Goal: Task Accomplishment & Management: Use online tool/utility

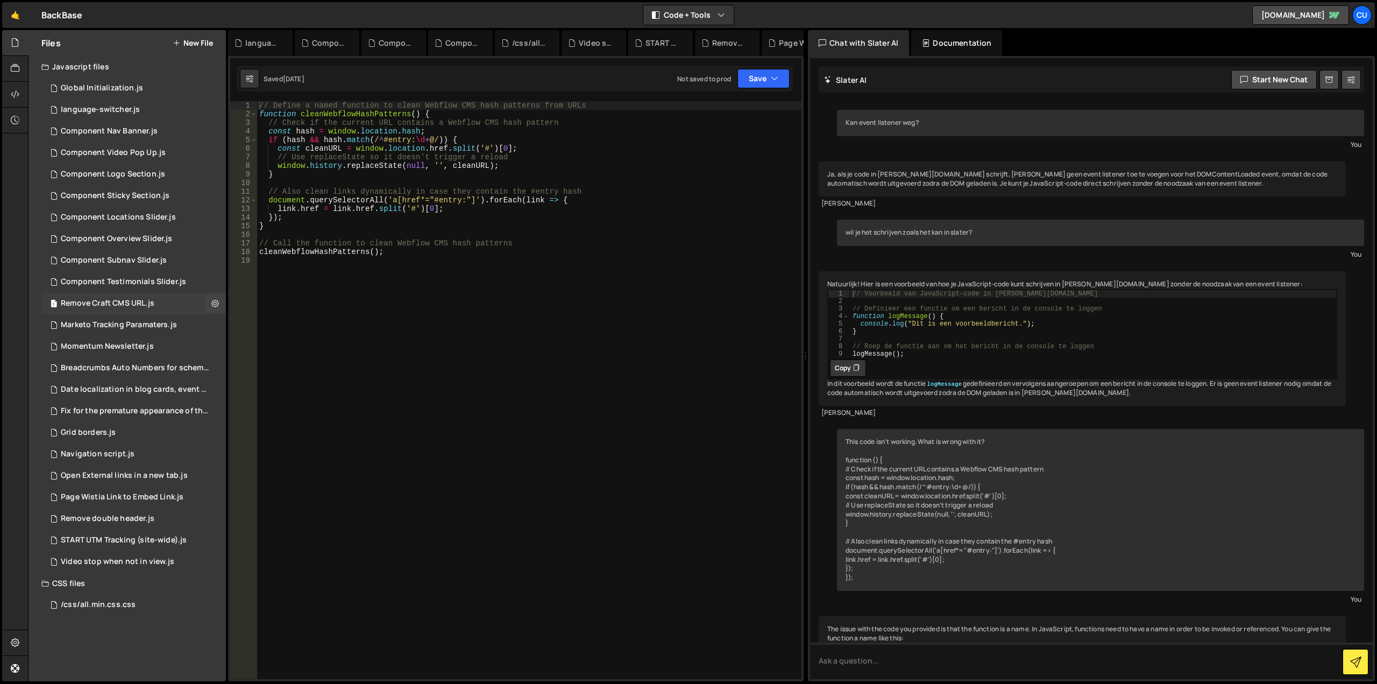
scroll to position [419, 0]
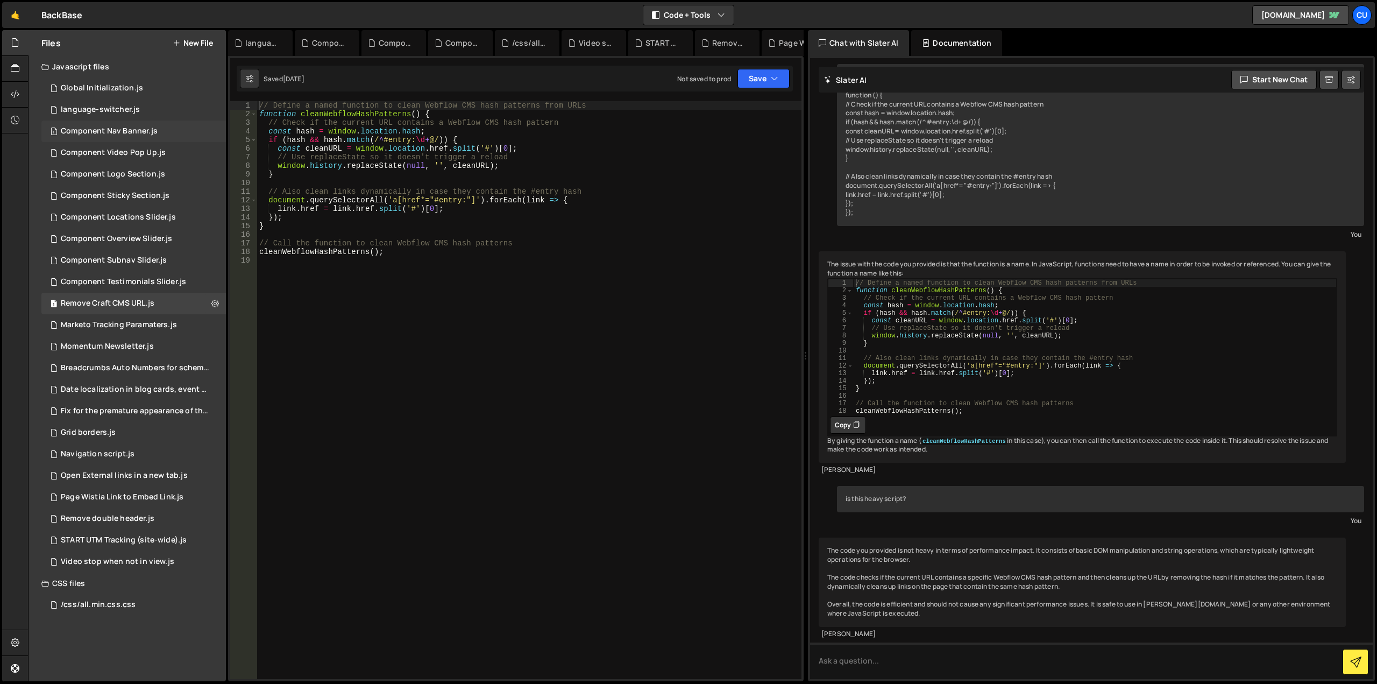
click at [129, 129] on div "Component Nav Banner.js" at bounding box center [109, 131] width 97 height 10
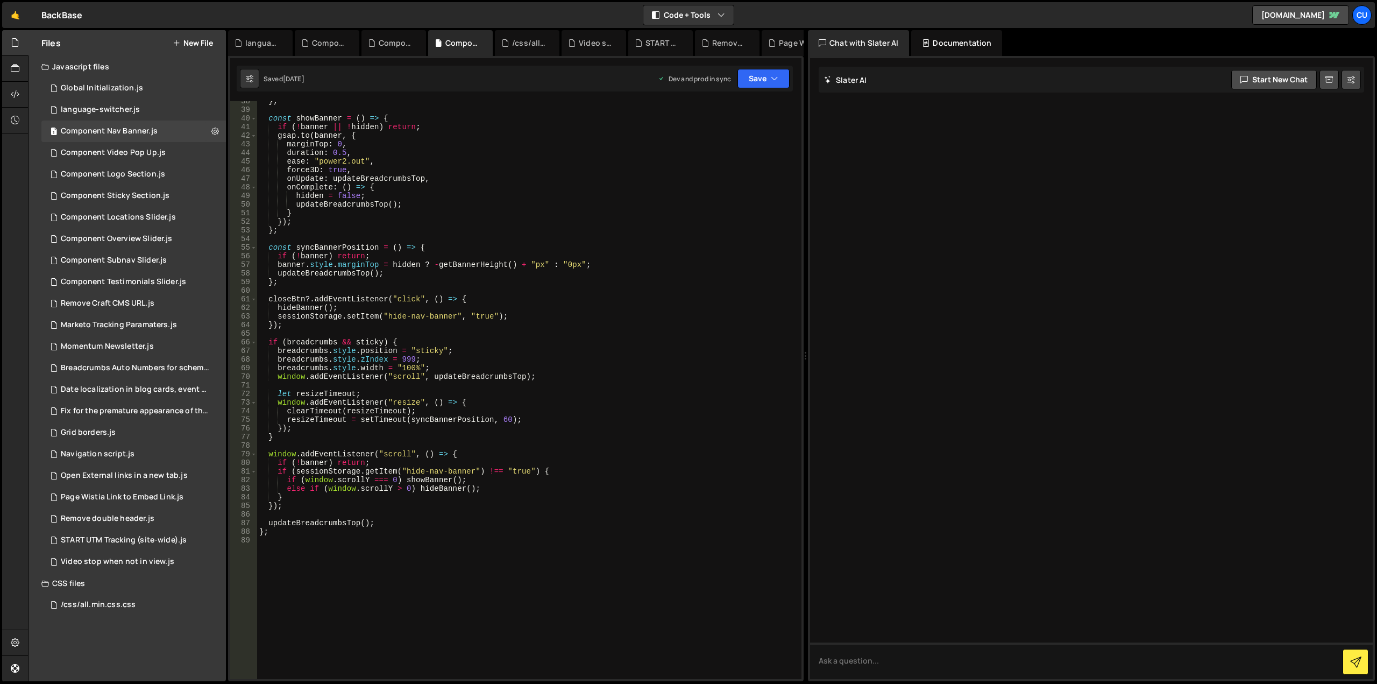
scroll to position [355, 0]
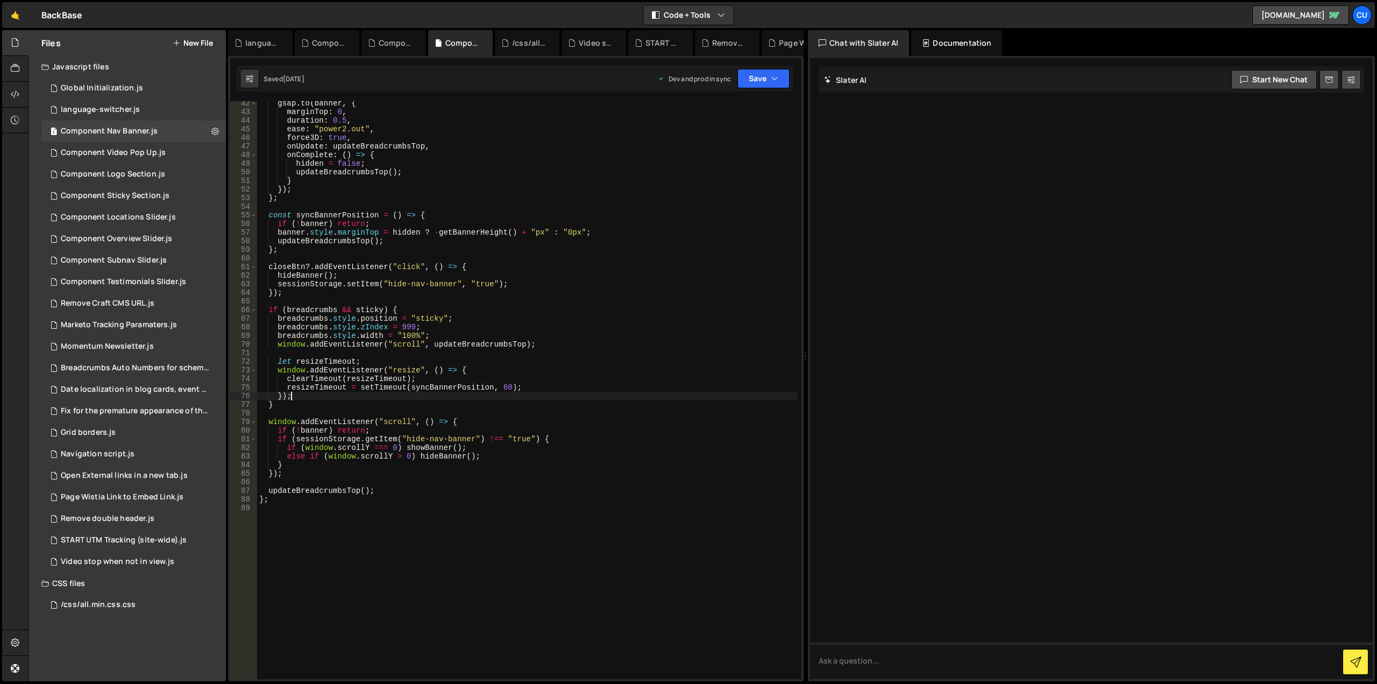
click at [576, 393] on div "gsap . to ( banner , { marginTop : 0 , duration : 0.5 , ease : "power2.out" , f…" at bounding box center [527, 396] width 540 height 595
type textarea "};"
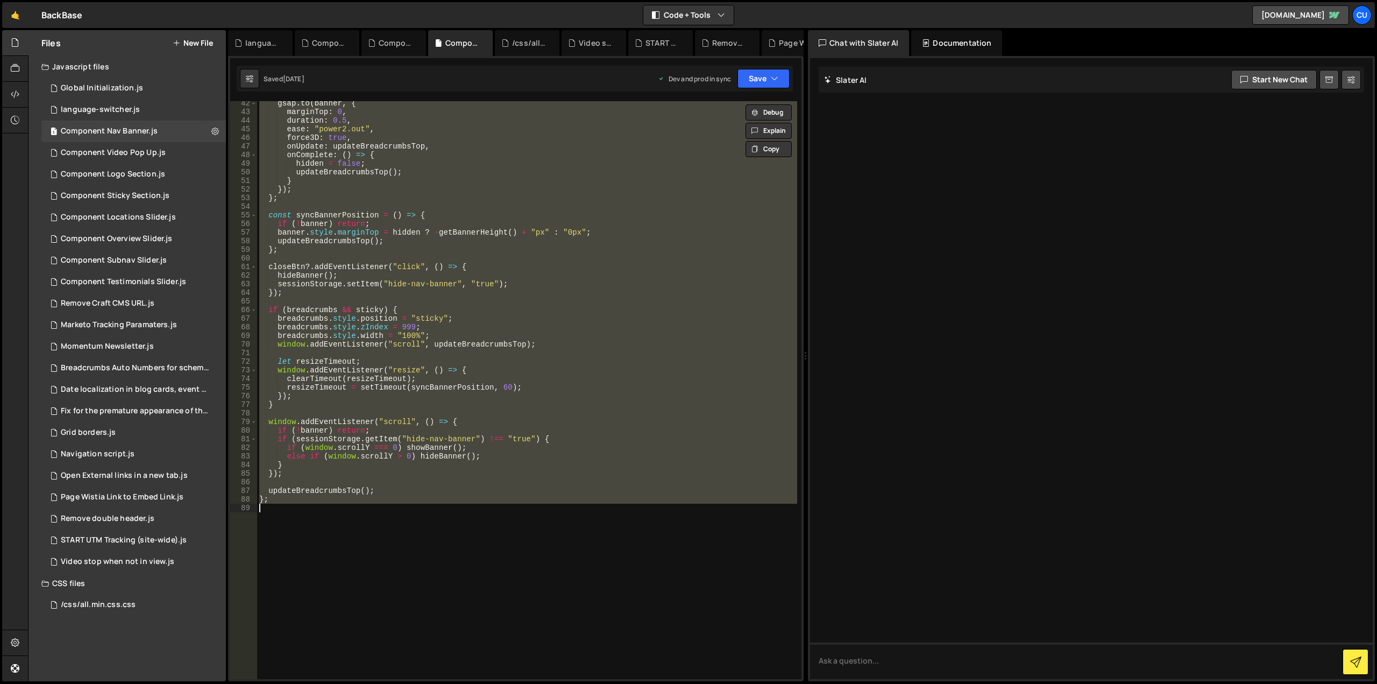
paste textarea
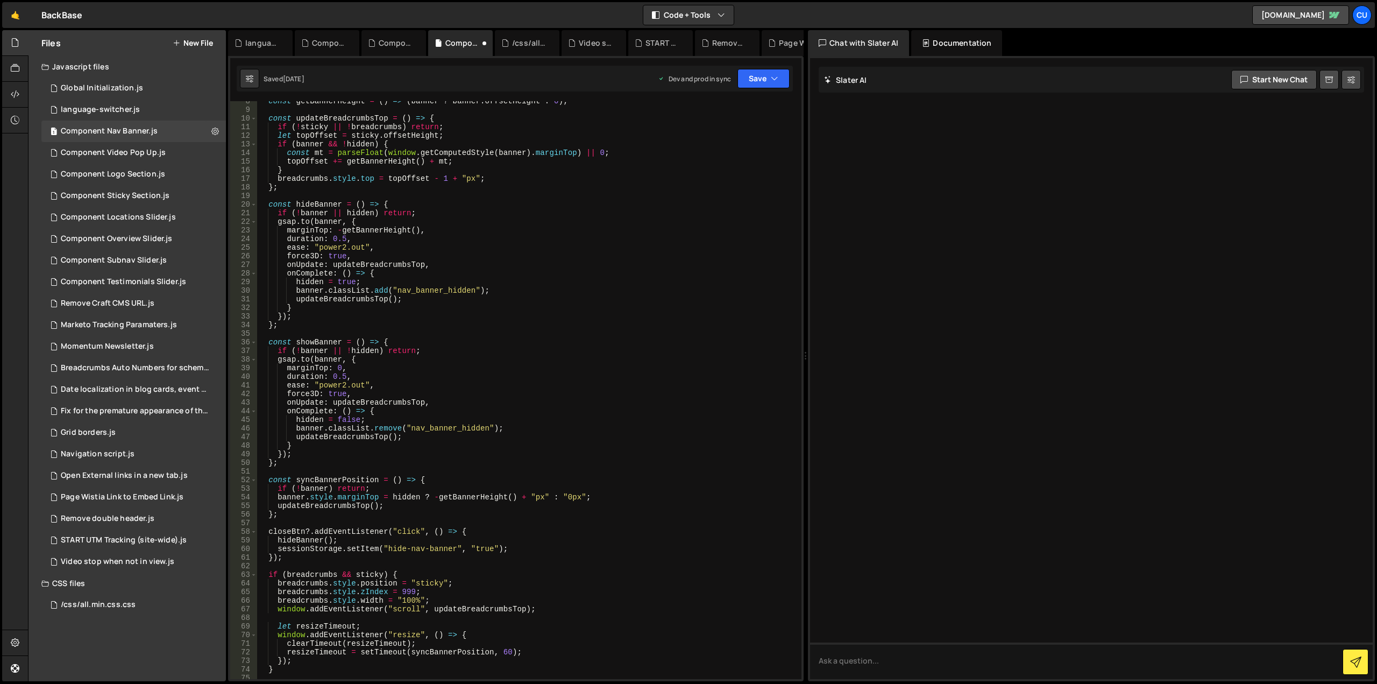
scroll to position [0, 0]
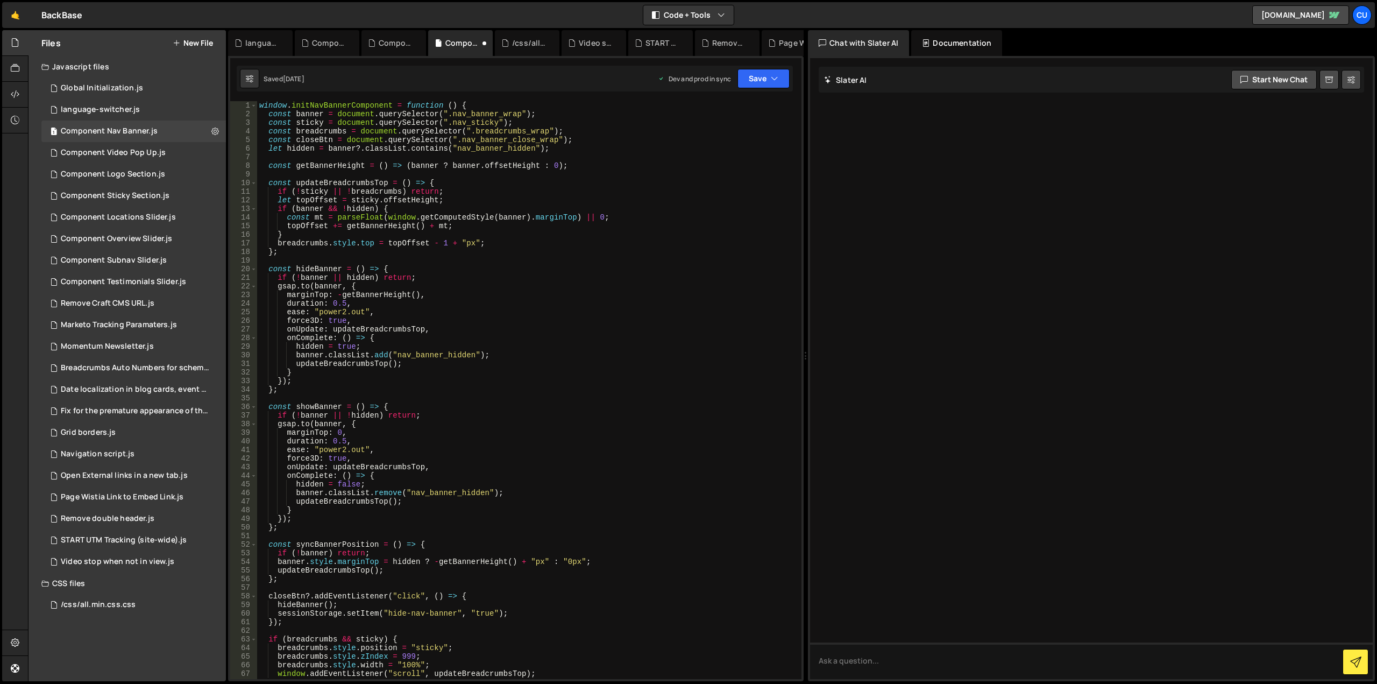
click at [561, 148] on div "window . initNavBannerComponent = function ( ) { const banner = document . quer…" at bounding box center [527, 398] width 540 height 595
type textarea "let hidden = banner?.classList.contains("nav_banner_hidden");"
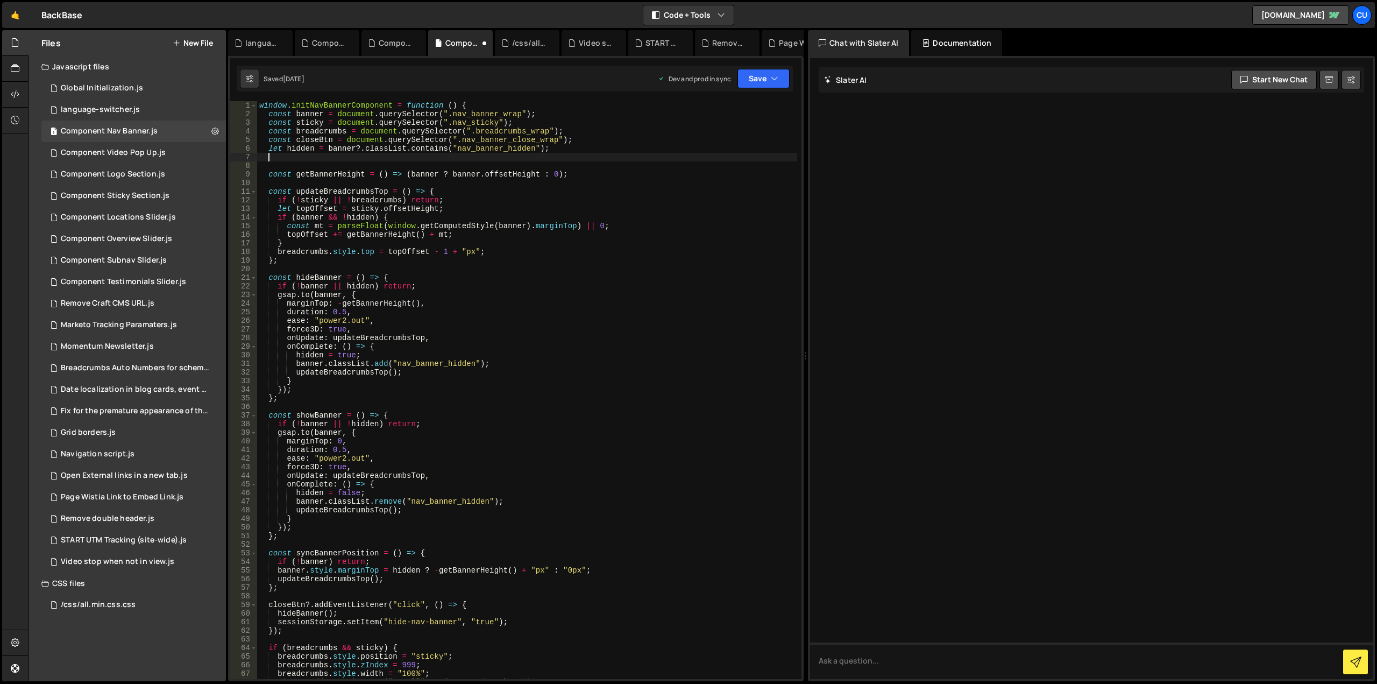
paste textarea "}"
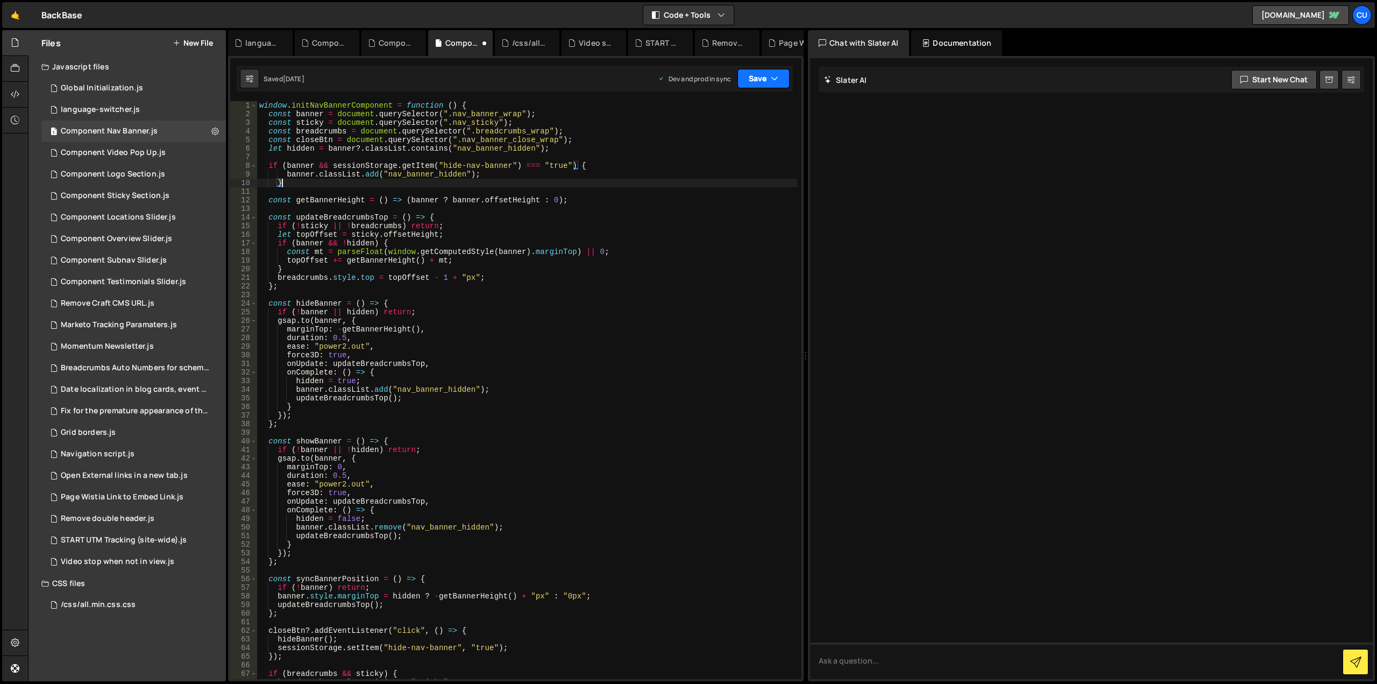
click at [750, 76] on button "Save" at bounding box center [764, 78] width 52 height 19
click at [710, 157] on div "Saved 2 days ago" at bounding box center [727, 151] width 112 height 13
click at [482, 315] on div "window . initNavBannerComponent = function ( ) { const banner = document . quer…" at bounding box center [527, 398] width 540 height 595
type textarea "};"
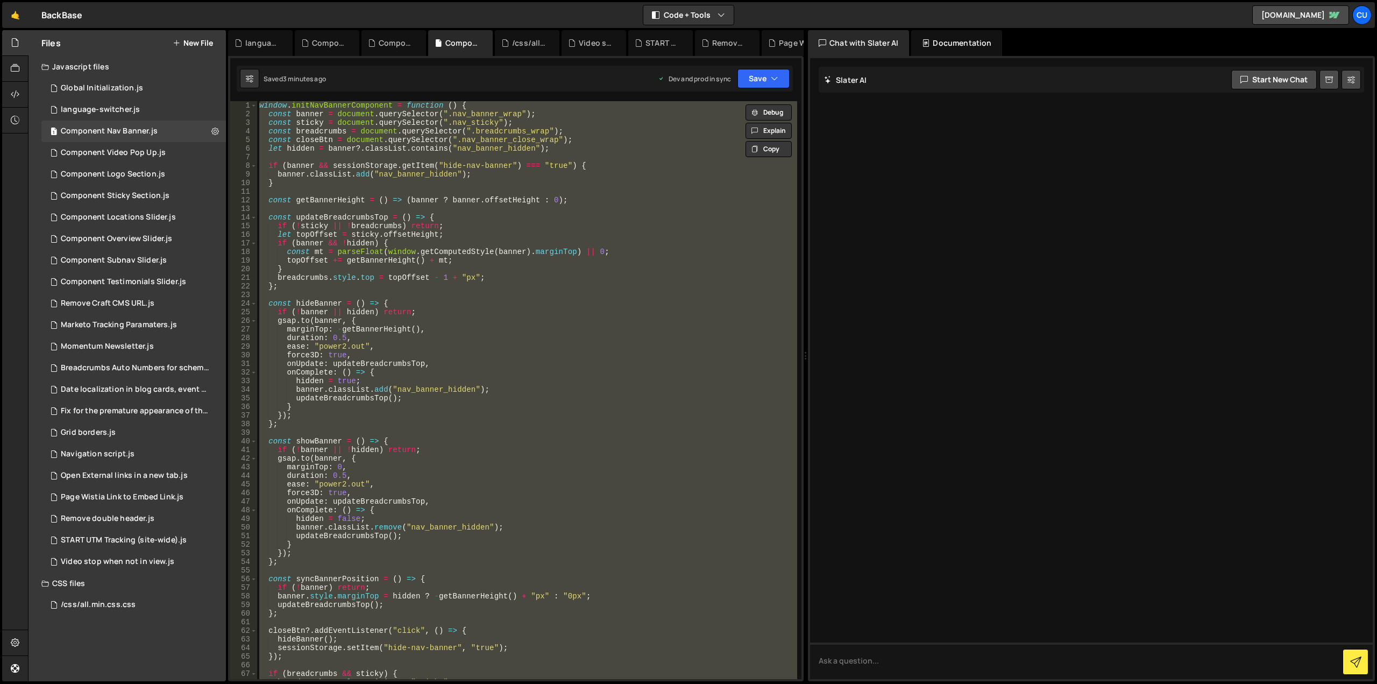
paste textarea
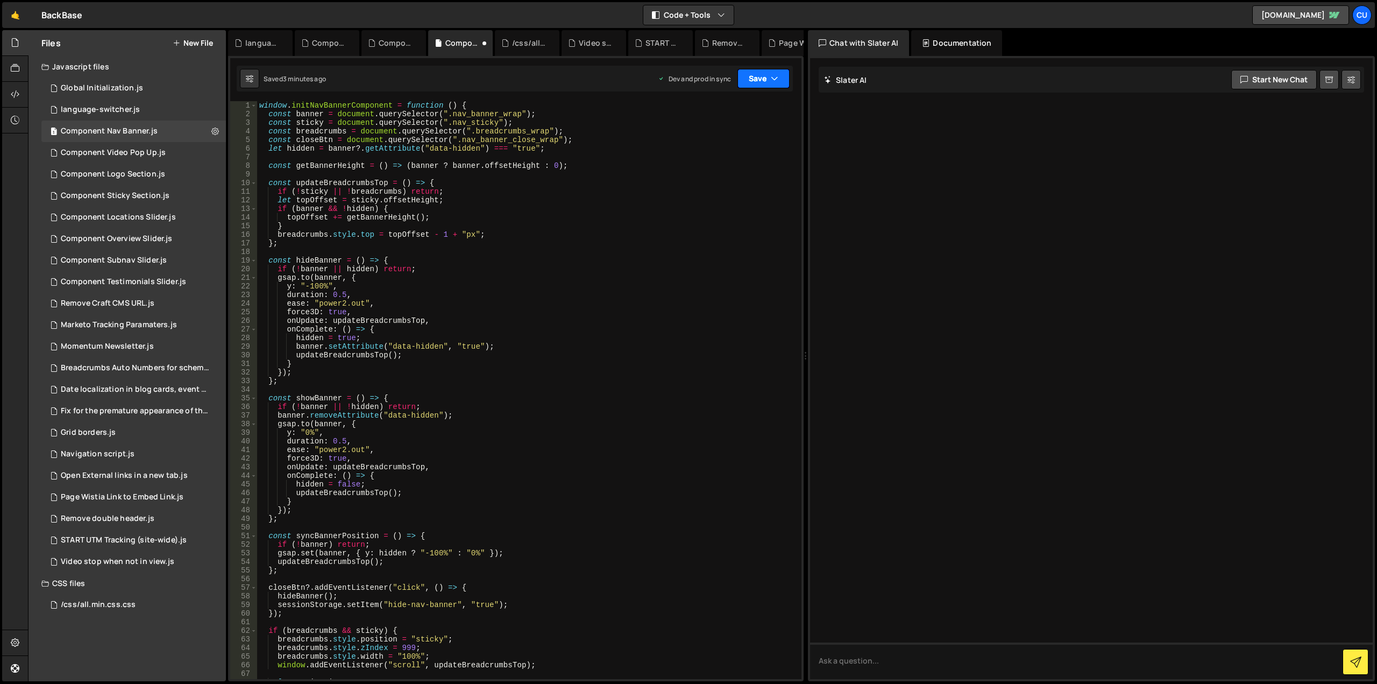
click at [752, 83] on button "Save" at bounding box center [764, 78] width 52 height 19
click at [738, 145] on div "Saved 3 minutes ago" at bounding box center [727, 151] width 112 height 13
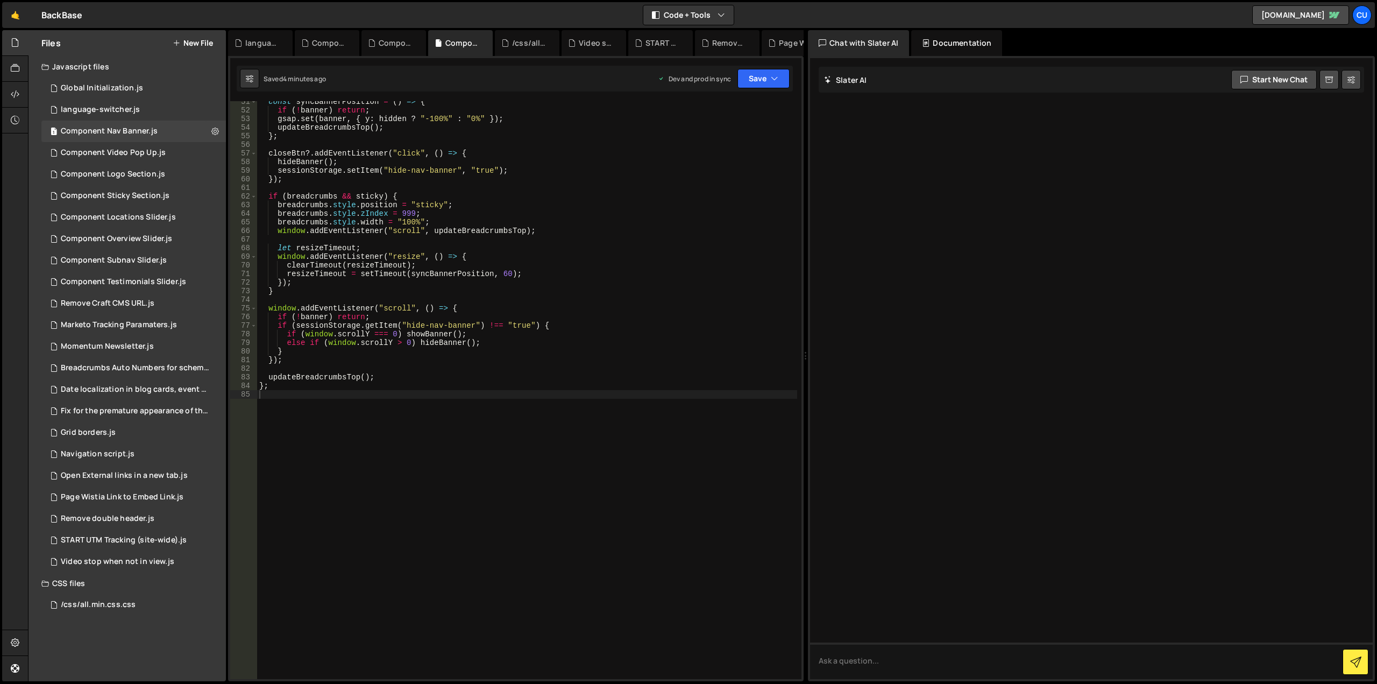
scroll to position [305, 0]
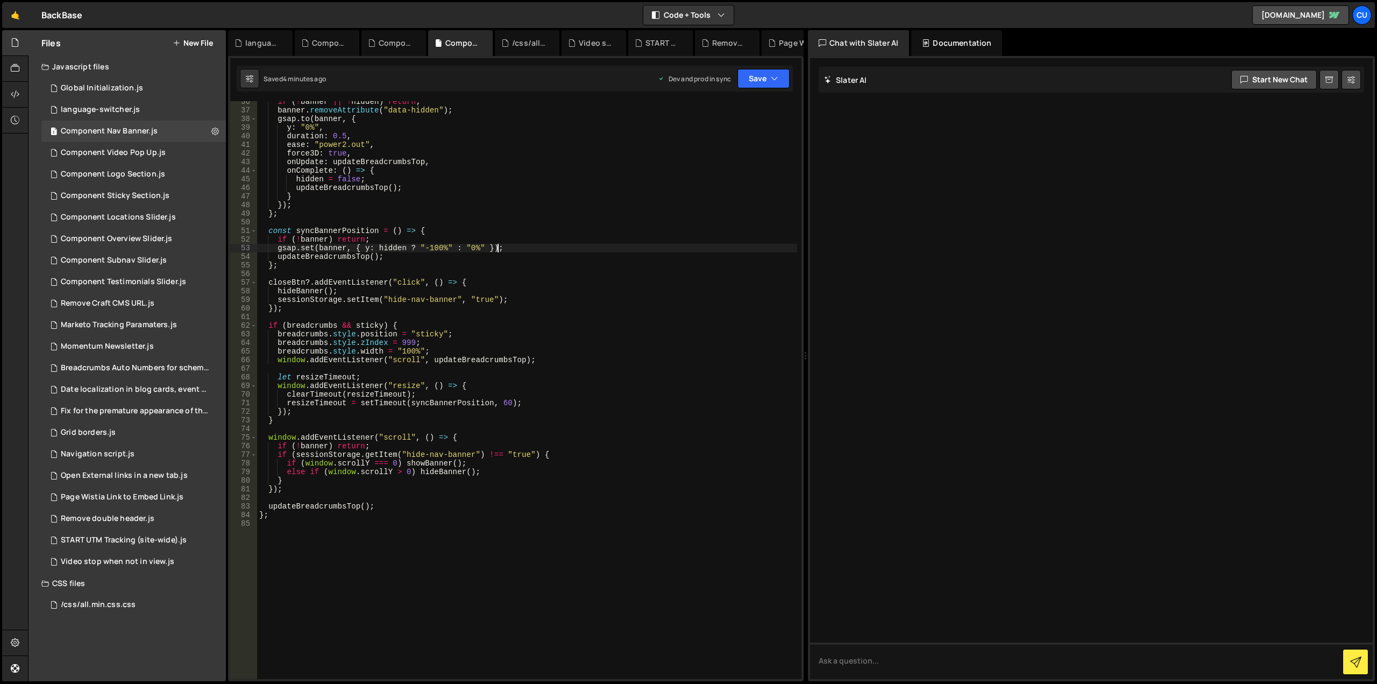
click at [614, 250] on div "if ( ! banner || ! hidden ) return ; banner . removeAttribute ( "data-hidden" )…" at bounding box center [527, 394] width 540 height 595
type textarea "};"
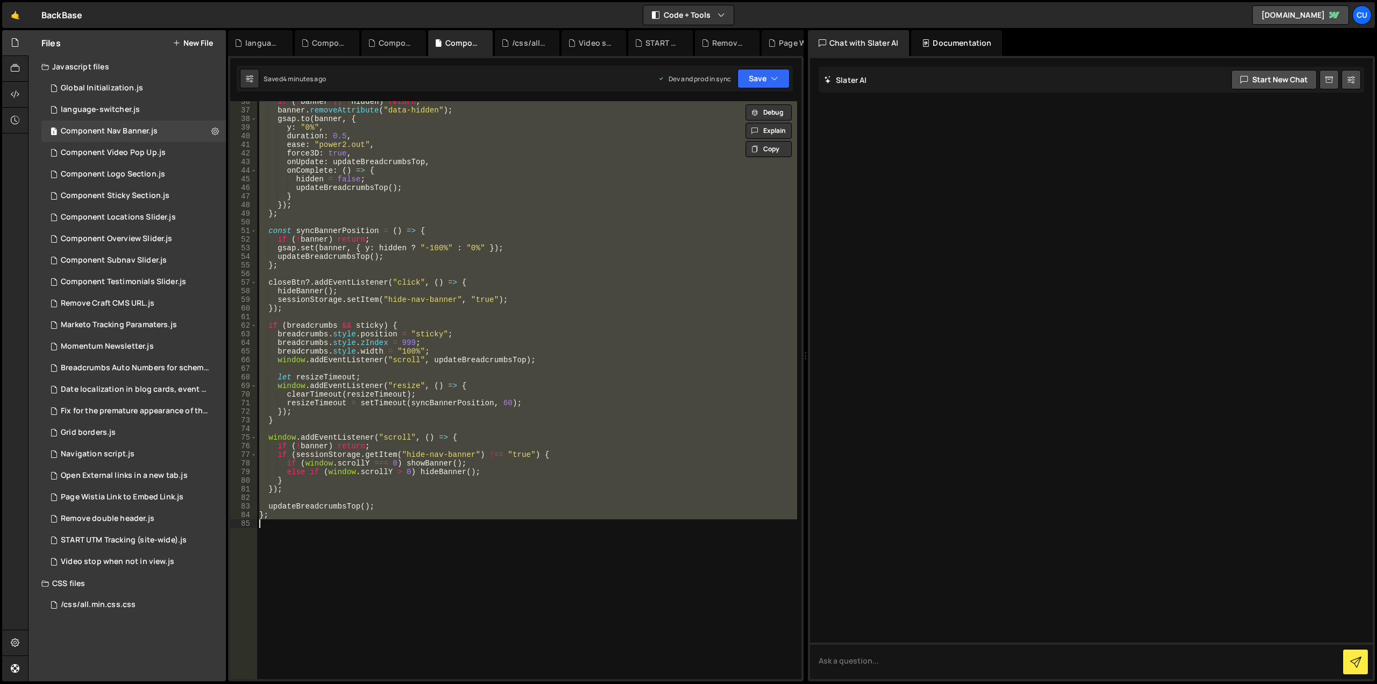
paste textarea
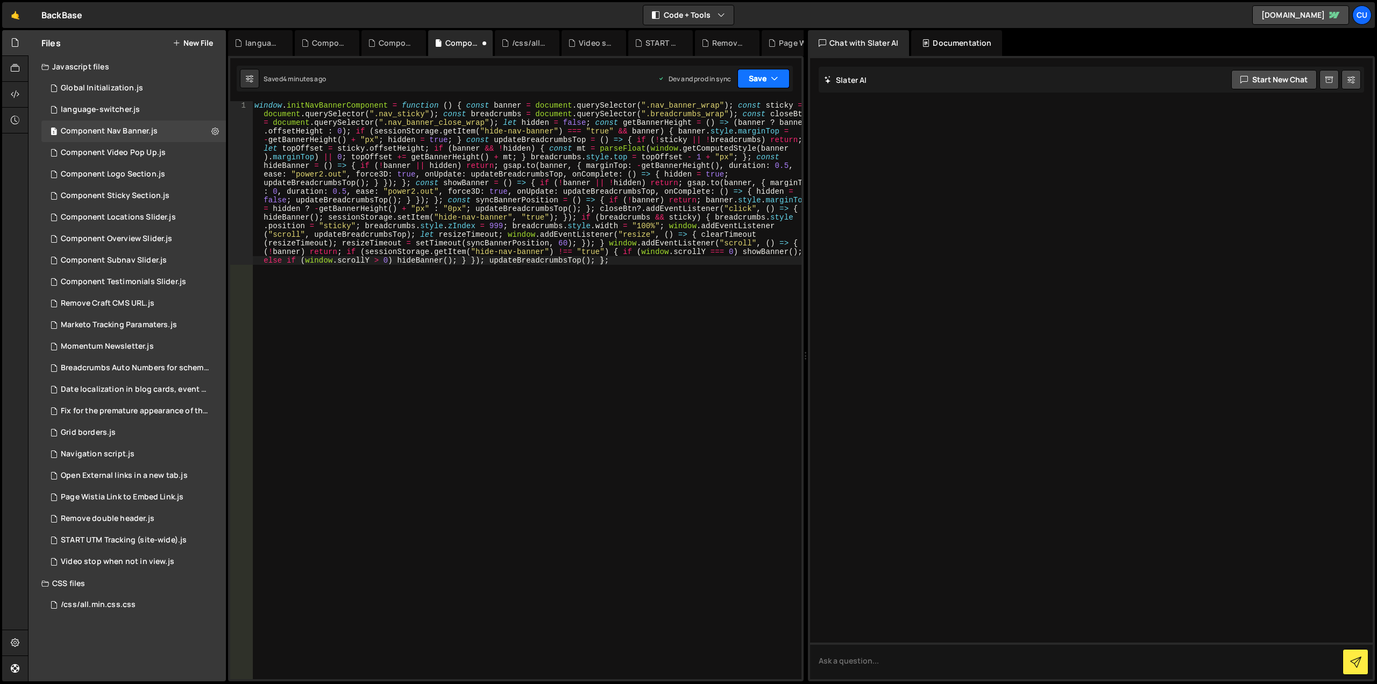
click at [752, 77] on button "Save" at bounding box center [764, 78] width 52 height 19
click at [728, 144] on div "Save to Production S" at bounding box center [727, 139] width 112 height 11
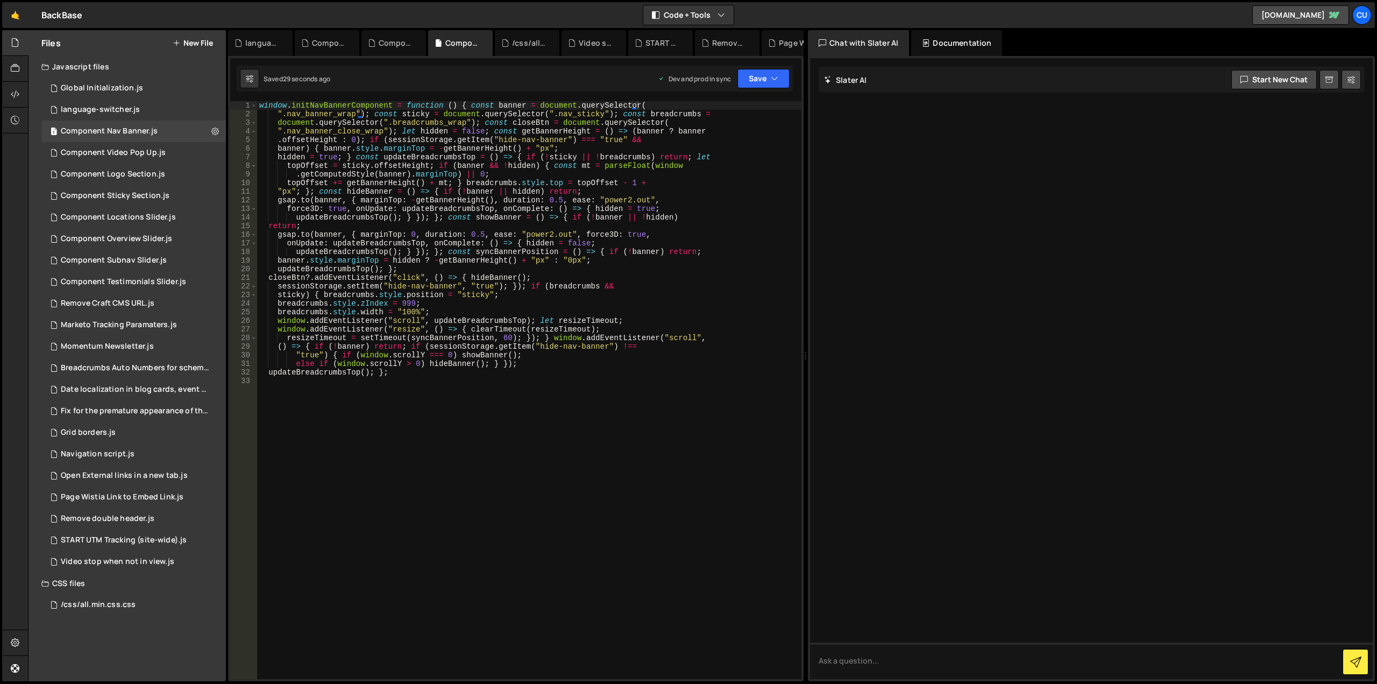
click at [571, 236] on div "window . initNavBannerComponent = function ( ) { const banner = document . quer…" at bounding box center [529, 398] width 544 height 595
type textarea "updateBreadcrumbsTop(); };"
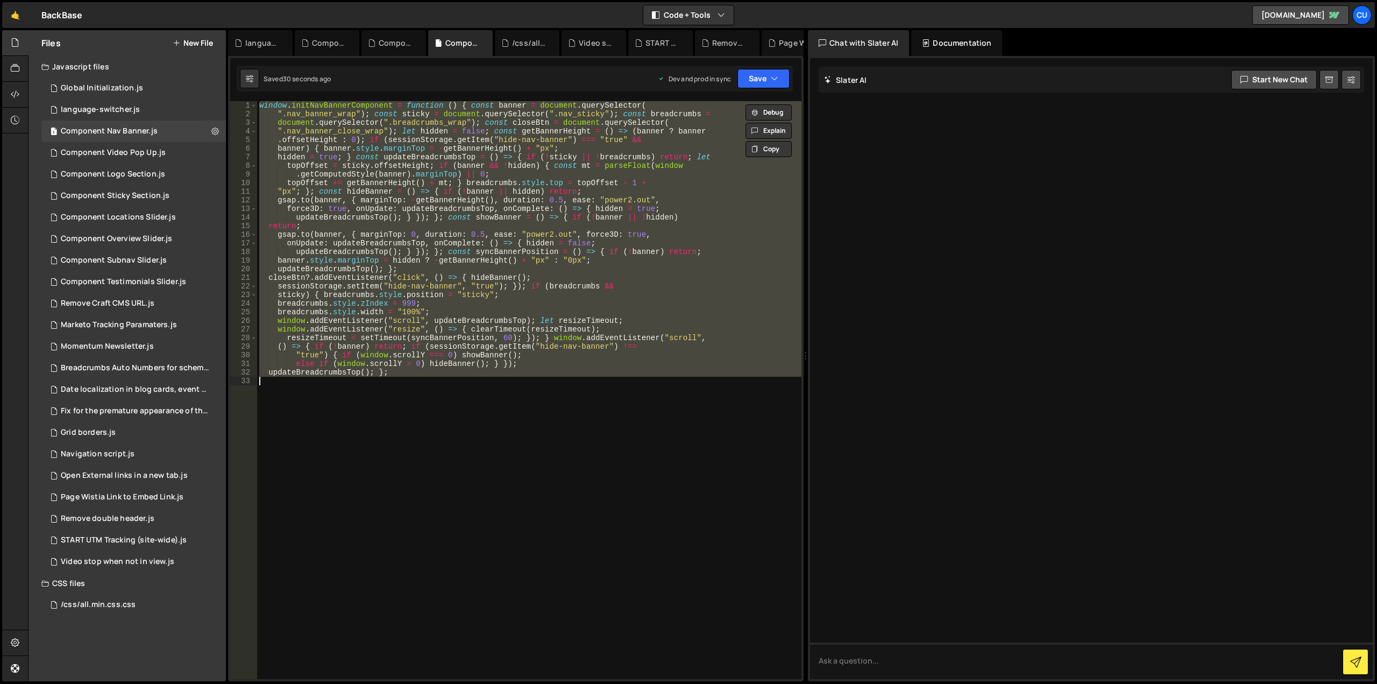
paste textarea
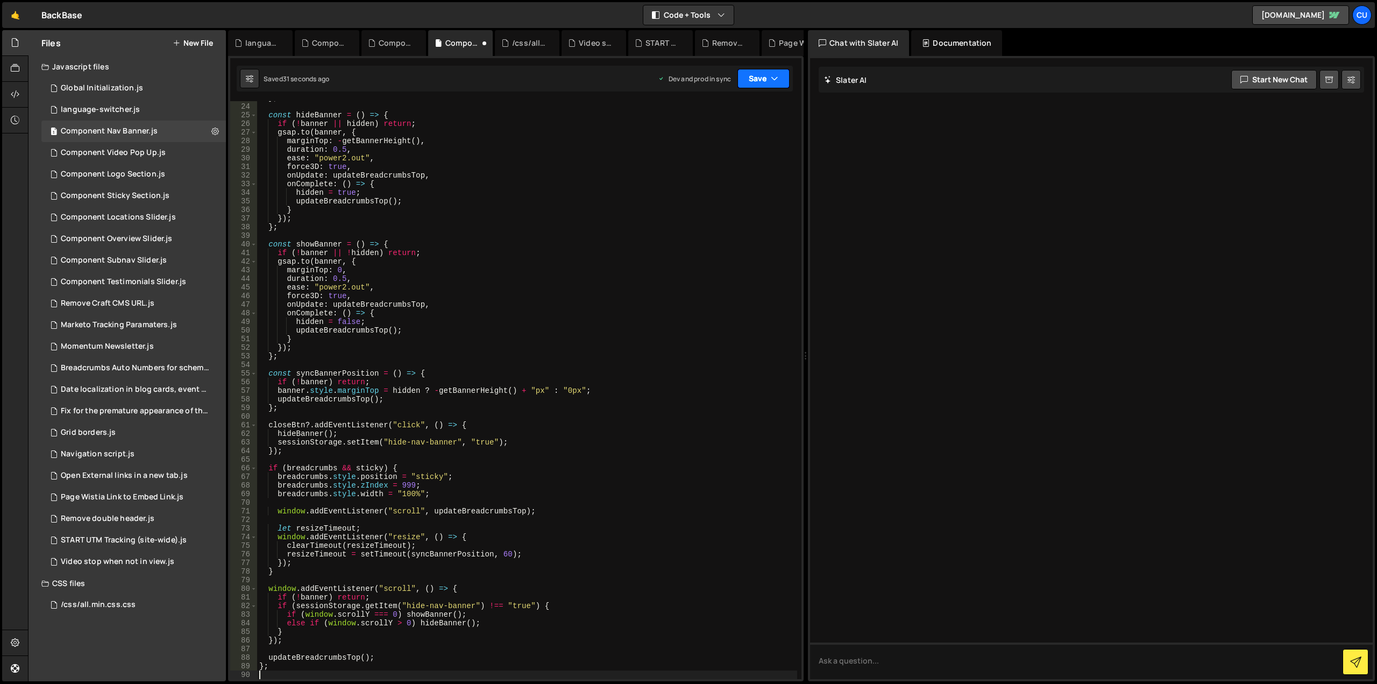
click at [757, 78] on button "Save" at bounding box center [764, 78] width 52 height 19
click at [706, 144] on div "Save to Production S" at bounding box center [727, 139] width 112 height 11
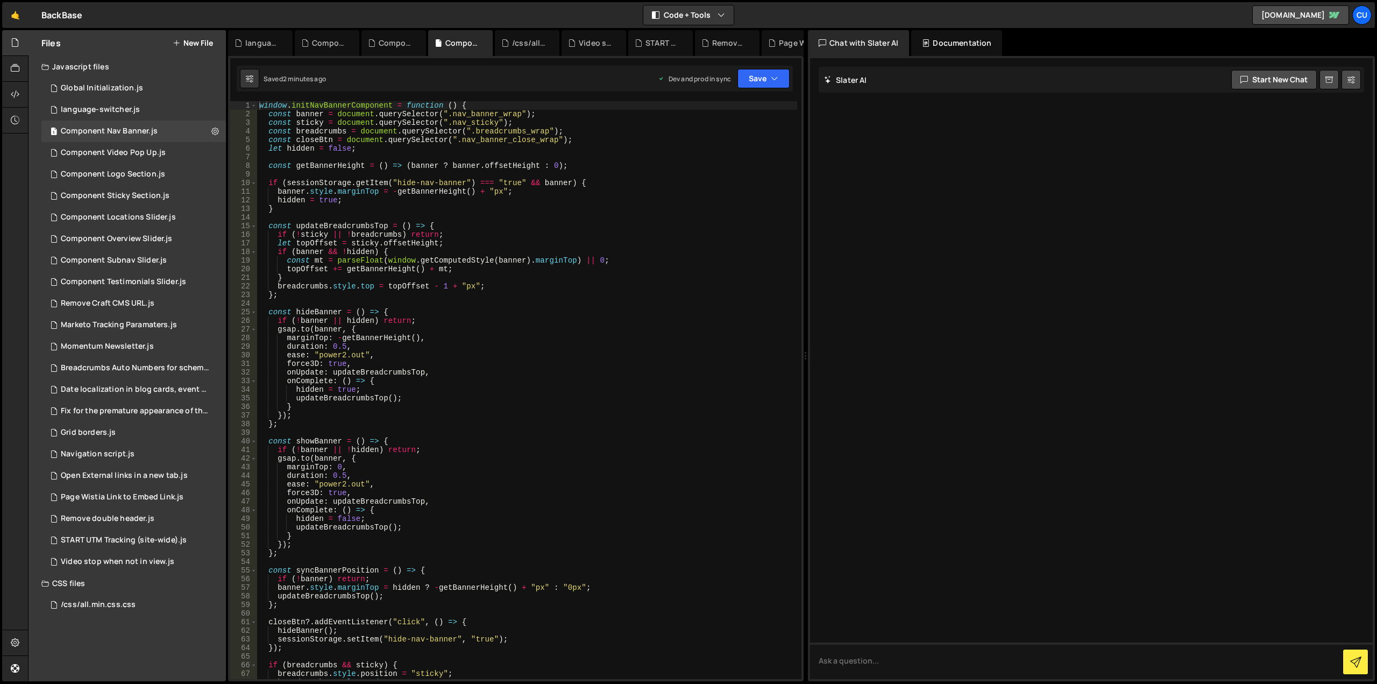
click at [599, 415] on div "window . initNavBannerComponent = function ( ) { const banner = document . quer…" at bounding box center [527, 398] width 540 height 595
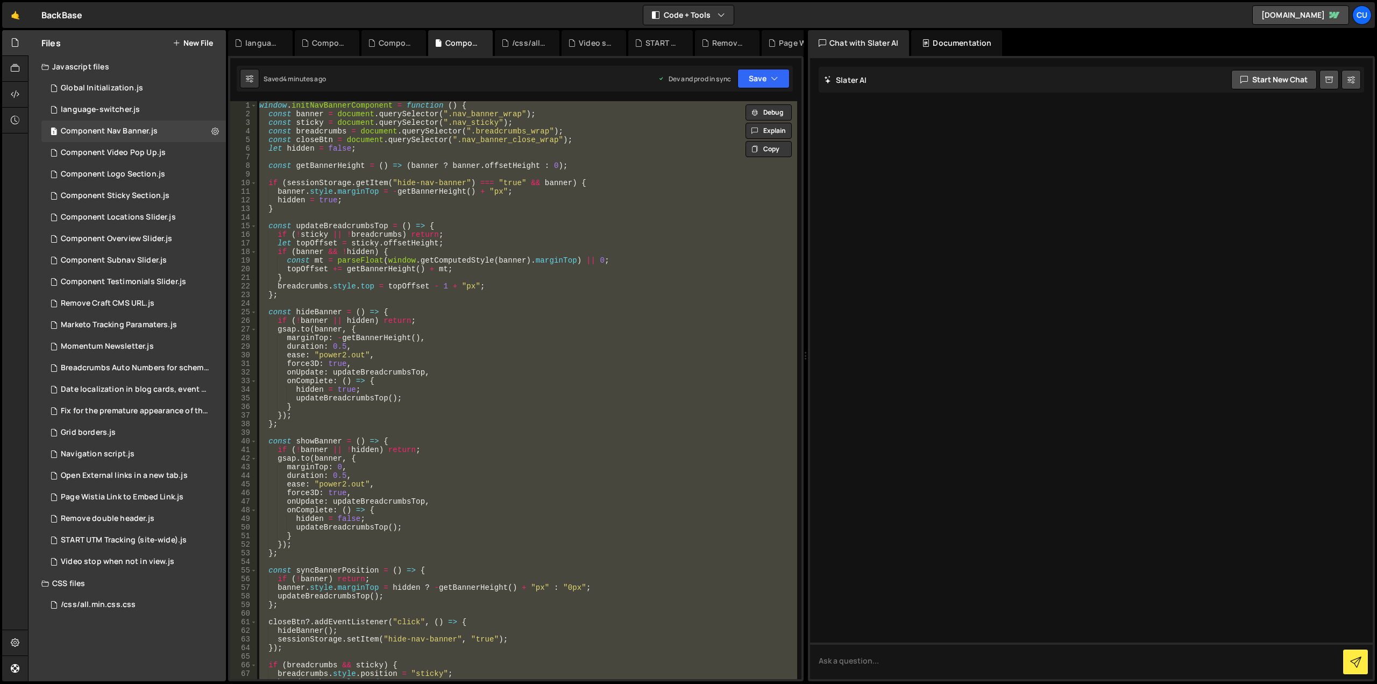
click at [650, 271] on div "window . initNavBannerComponent = function ( ) { const banner = document . quer…" at bounding box center [527, 390] width 540 height 578
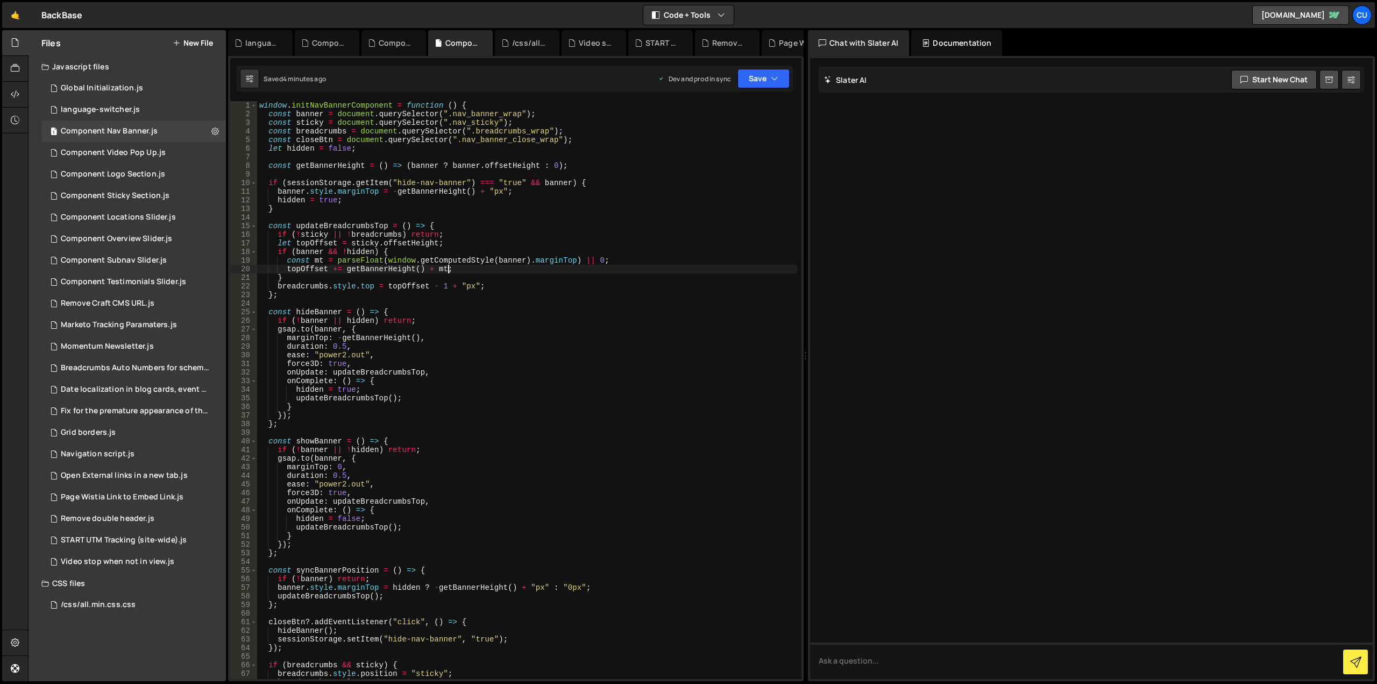
type textarea "};"
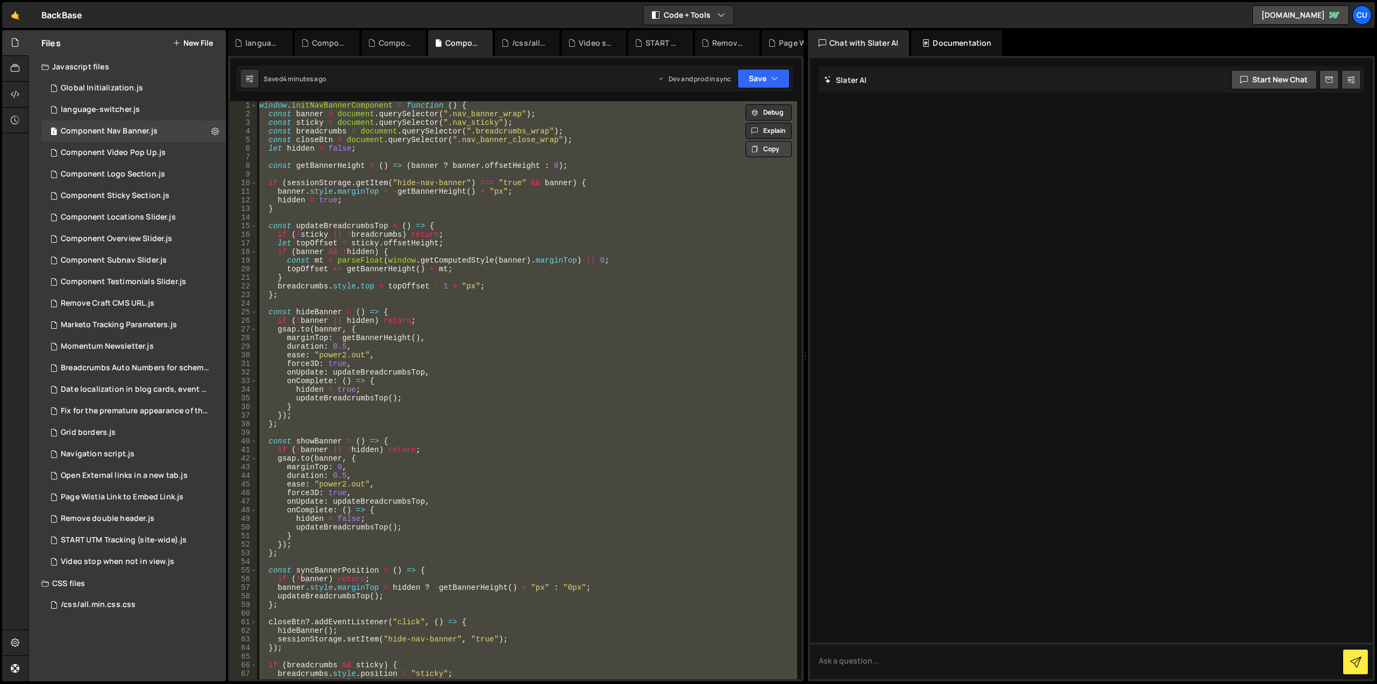
click at [767, 152] on button "Copy" at bounding box center [769, 149] width 46 height 16
click at [663, 214] on div "window . initNavBannerComponent = function ( ) { const banner = document . quer…" at bounding box center [527, 390] width 540 height 578
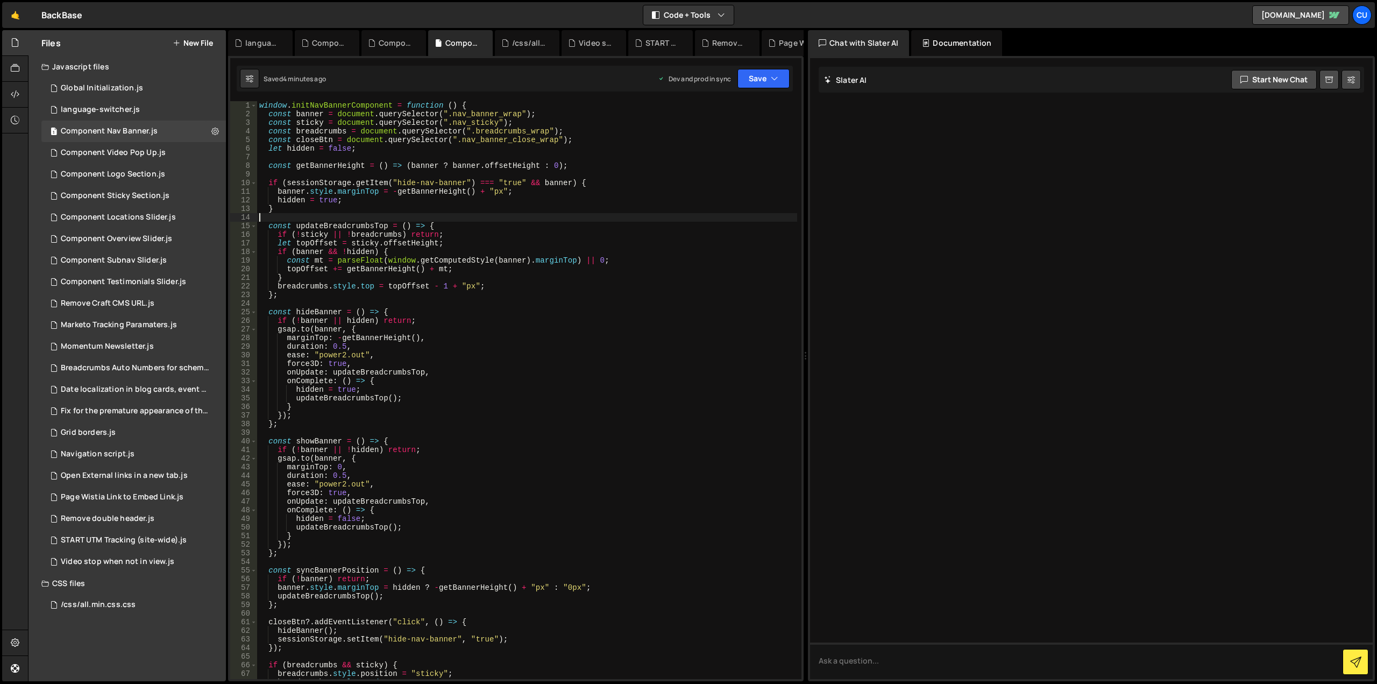
type textarea "};"
paste textarea
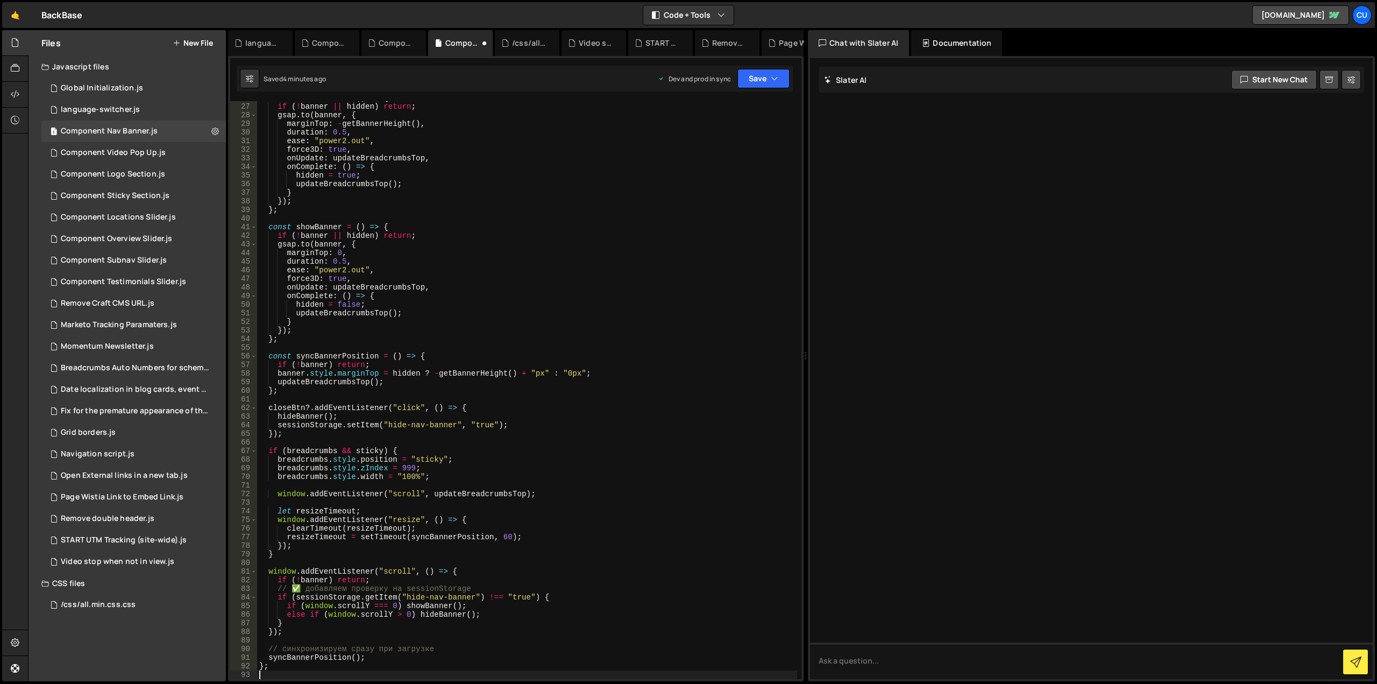
scroll to position [287, 0]
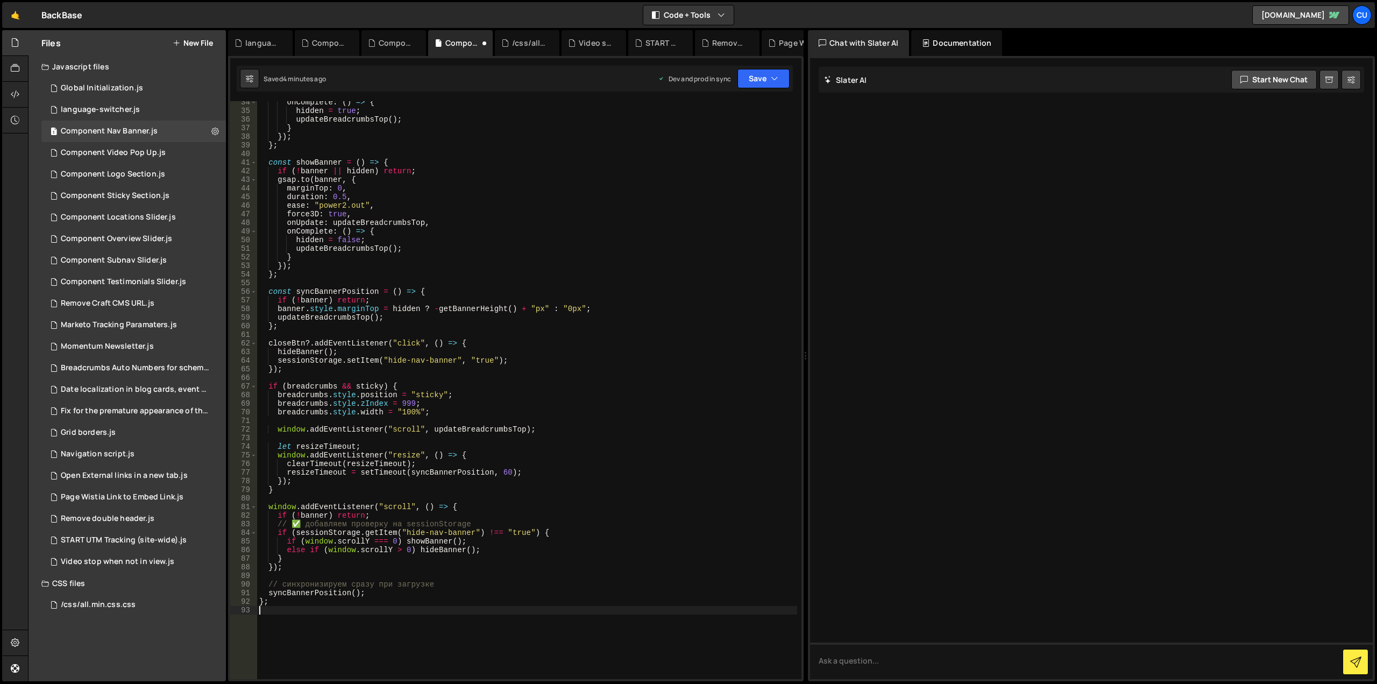
click at [367, 586] on div "onComplete : ( ) => { hidden = true ; updateBreadcrumbsTop ( ) ; } }) ; } ; con…" at bounding box center [527, 395] width 540 height 595
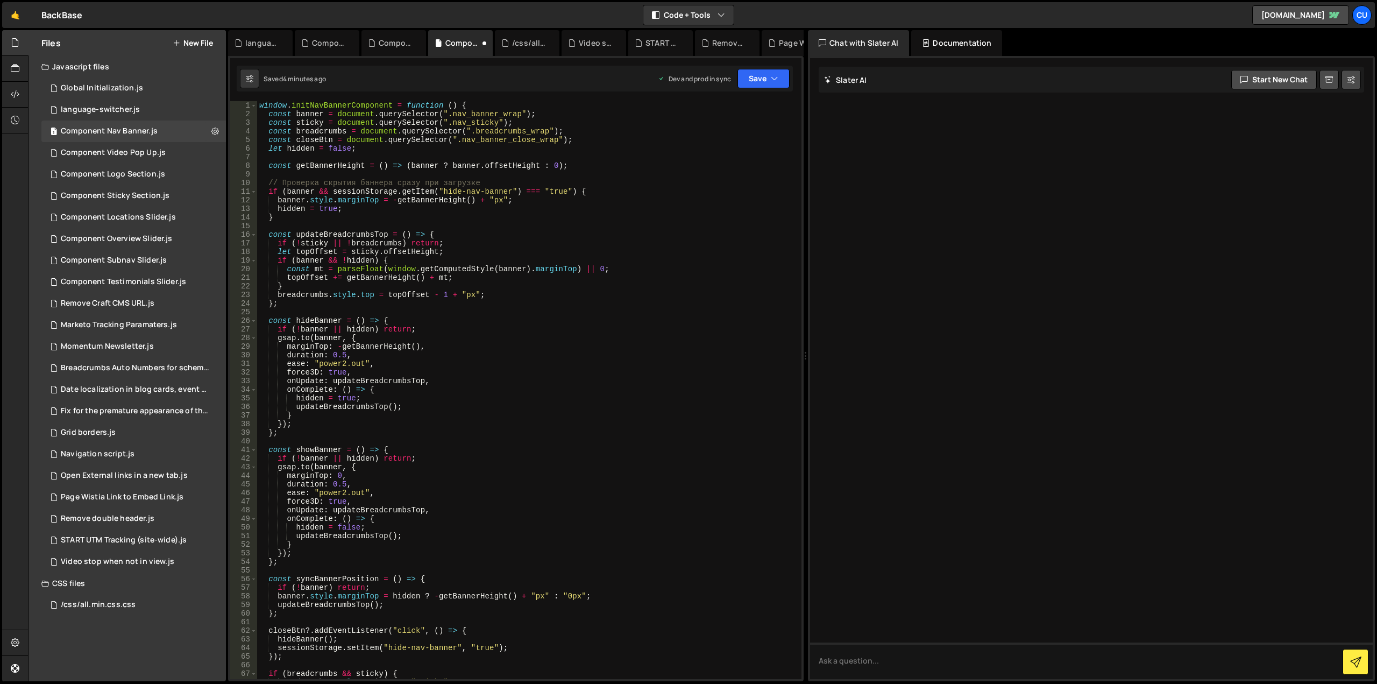
scroll to position [0, 0]
click at [400, 179] on div "window . initNavBannerComponent = function ( ) { const banner = document . quer…" at bounding box center [527, 398] width 540 height 595
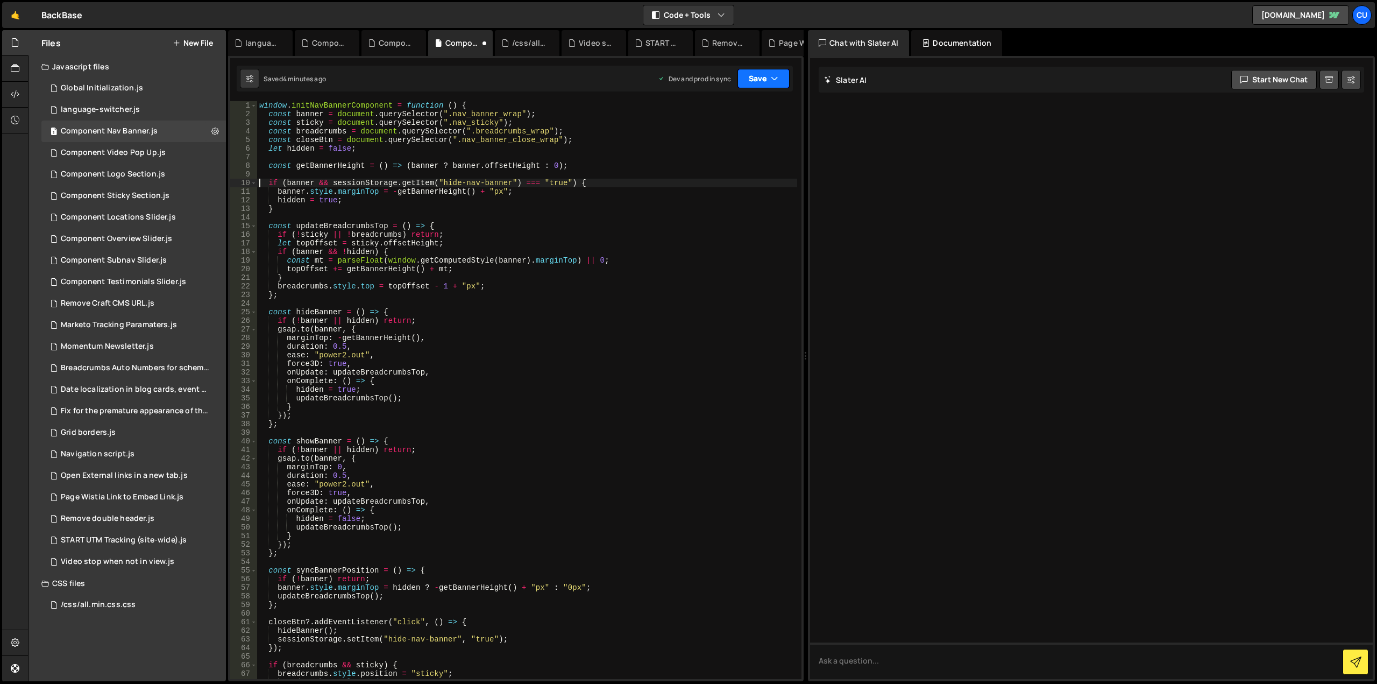
click at [755, 80] on button "Save" at bounding box center [764, 78] width 52 height 19
click at [738, 143] on div "Save to Production S" at bounding box center [727, 139] width 112 height 11
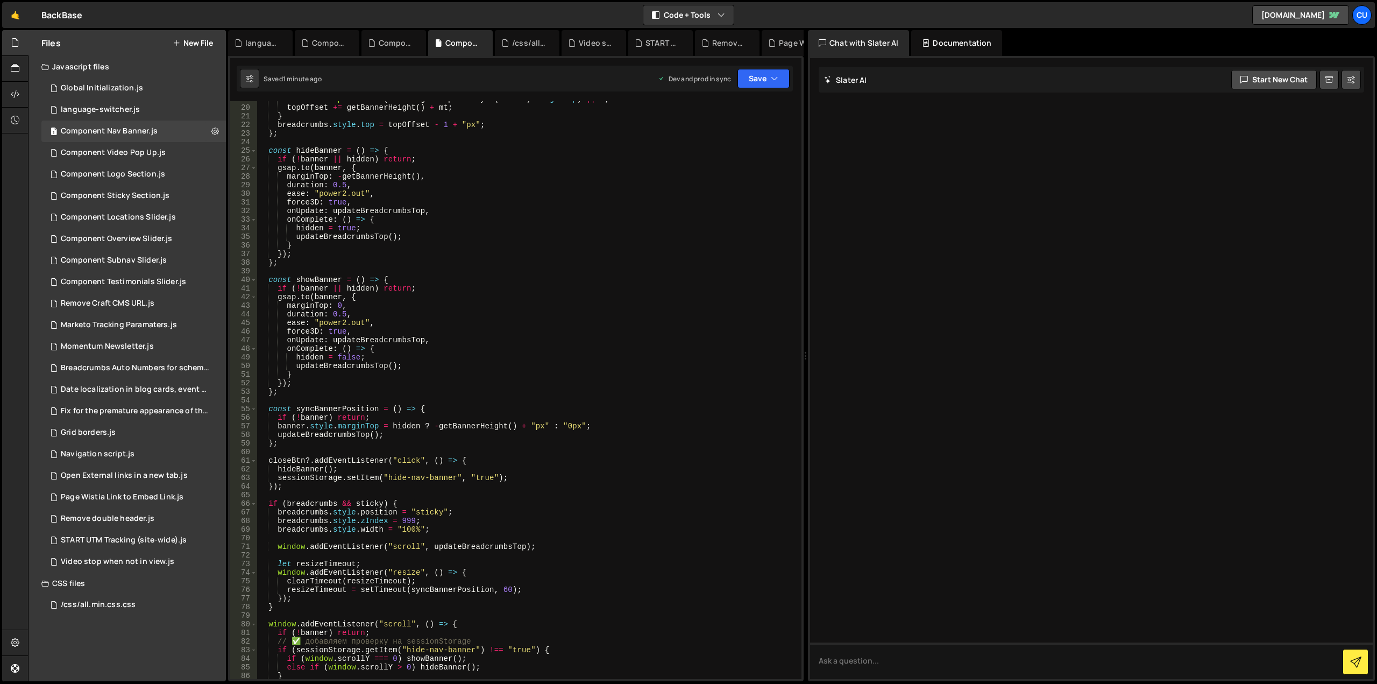
scroll to position [290, 0]
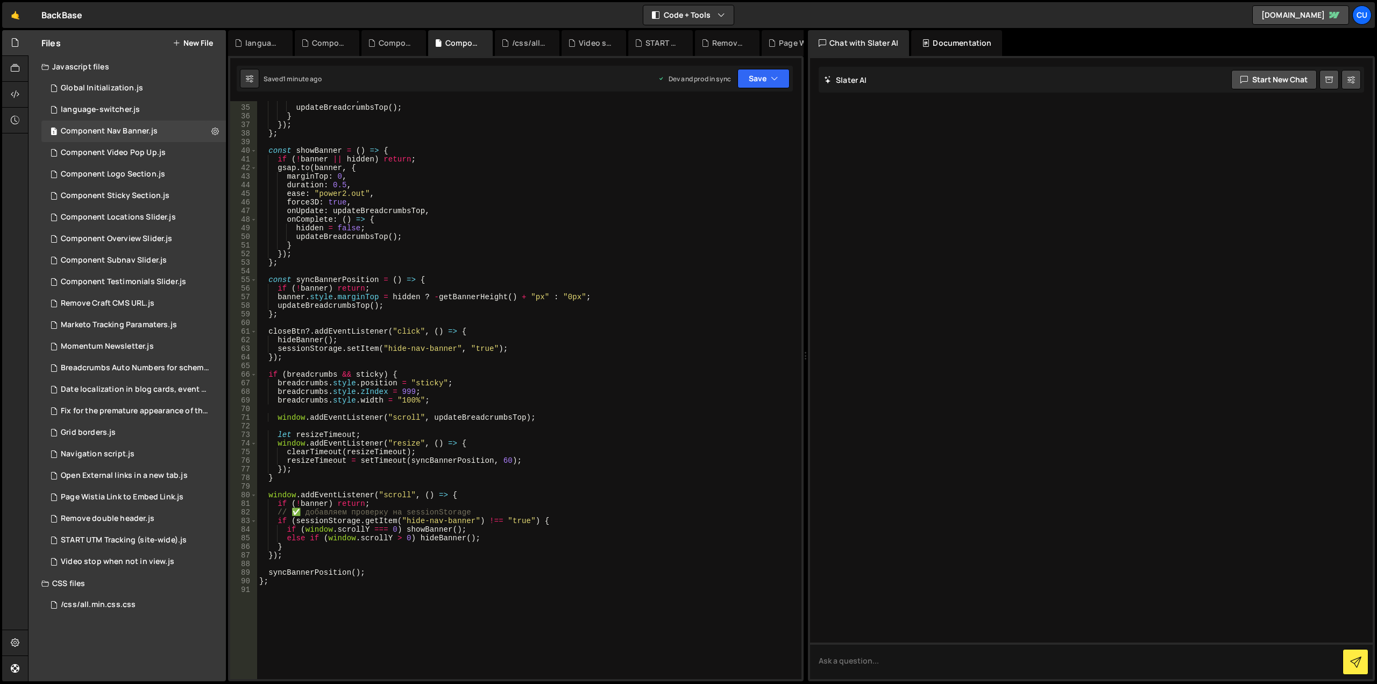
click at [342, 512] on div "hidden = true ; updateBreadcrumbsTop ( ) ; } }) ; } ; const showBanner = ( ) =>…" at bounding box center [527, 392] width 540 height 595
click at [335, 511] on div "hidden = true ; updateBreadcrumbsTop ( ) ; } }) ; } ; const showBanner = ( ) =>…" at bounding box center [527, 392] width 540 height 595
click at [334, 511] on div "hidden = true ; updateBreadcrumbsTop ( ) ; } }) ; } ; const showBanner = ( ) =>…" at bounding box center [527, 392] width 540 height 595
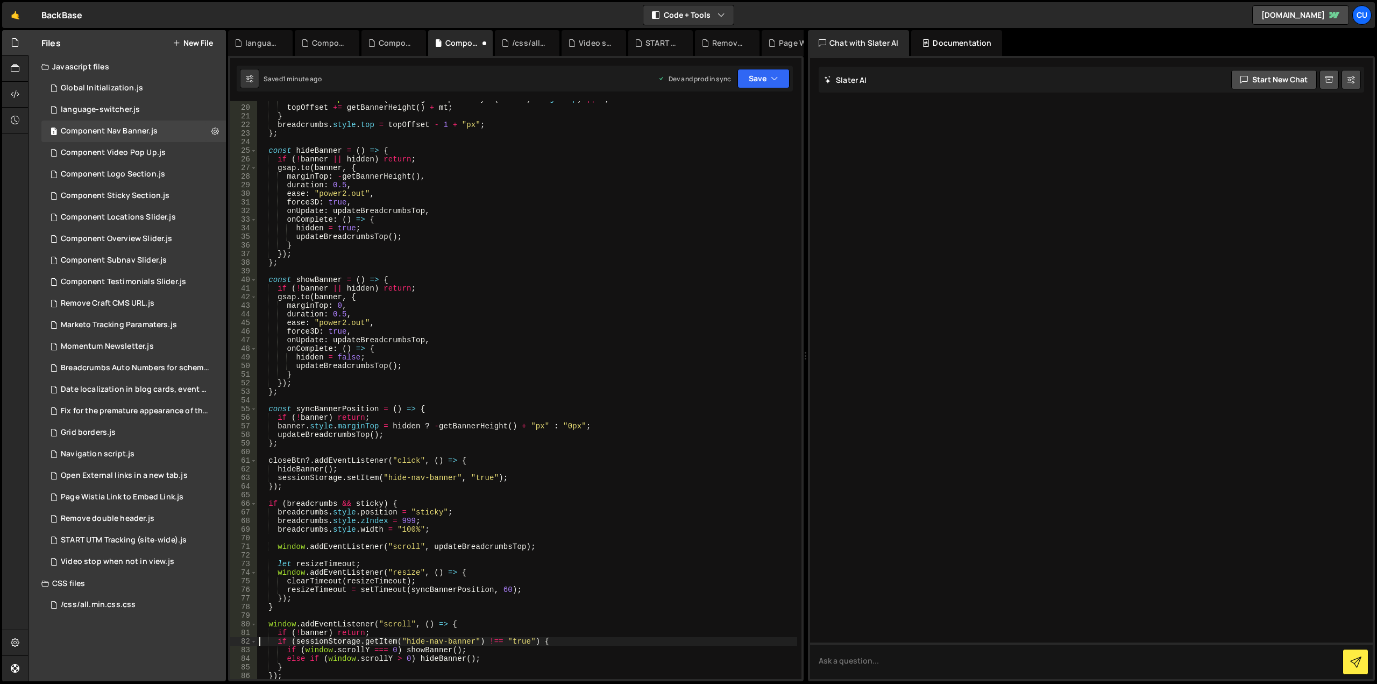
scroll to position [0, 0]
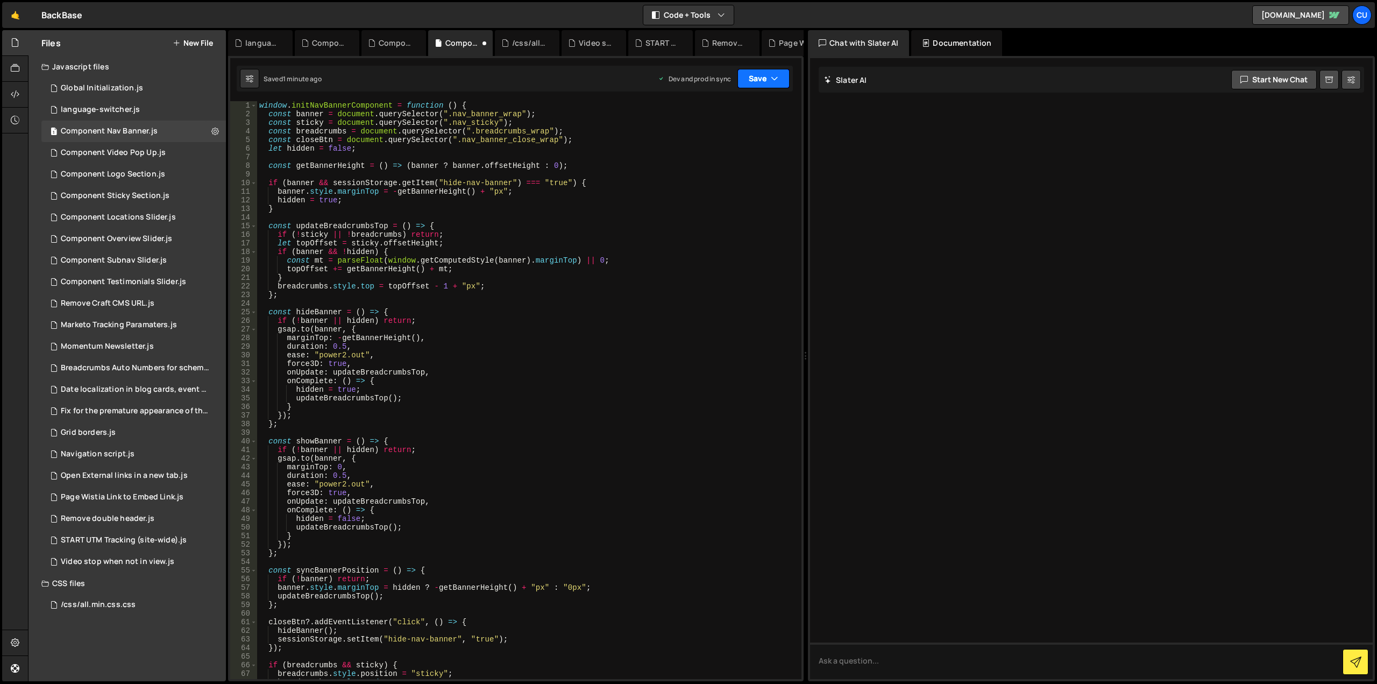
click at [761, 76] on button "Save" at bounding box center [764, 78] width 52 height 19
click at [740, 150] on div "Saved 1 minute ago" at bounding box center [727, 151] width 112 height 13
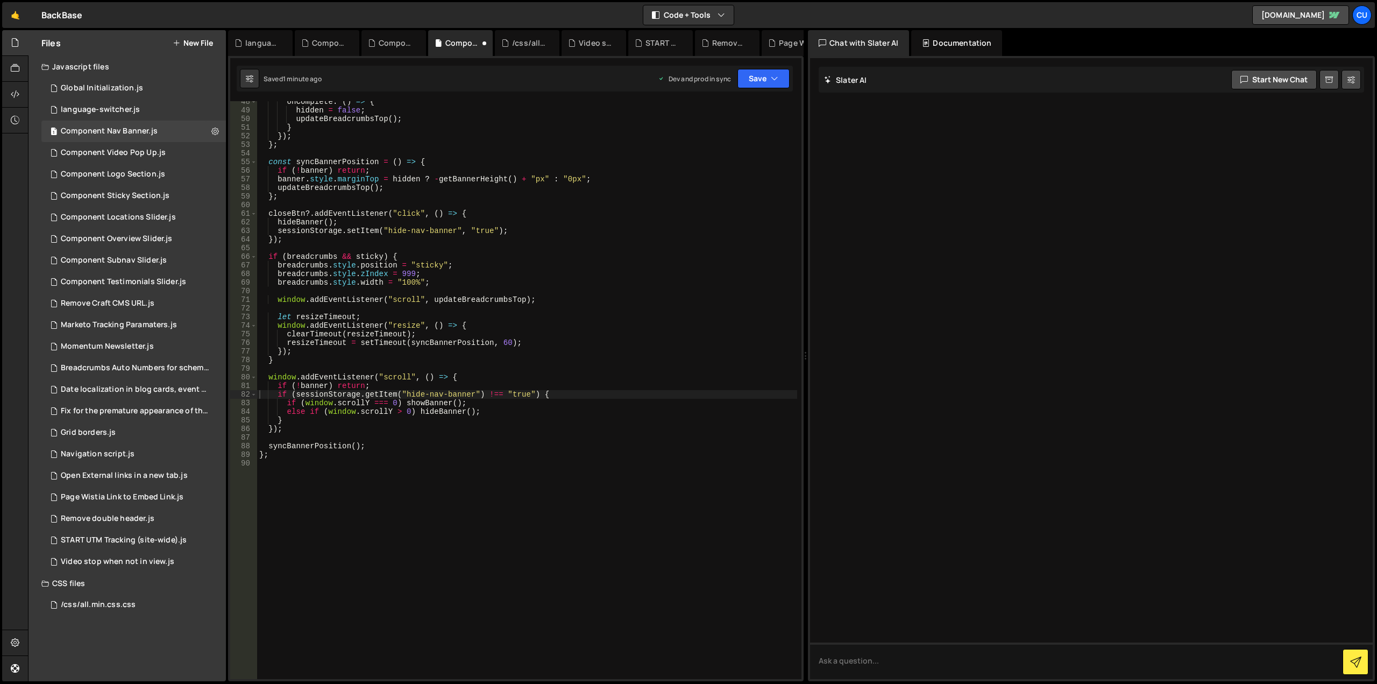
scroll to position [408, 0]
click at [635, 318] on div "onComplete : ( ) => { hidden = false ; updateBreadcrumbsTop ( ) ; } }) ; } ; co…" at bounding box center [527, 394] width 540 height 595
type textarea "};"
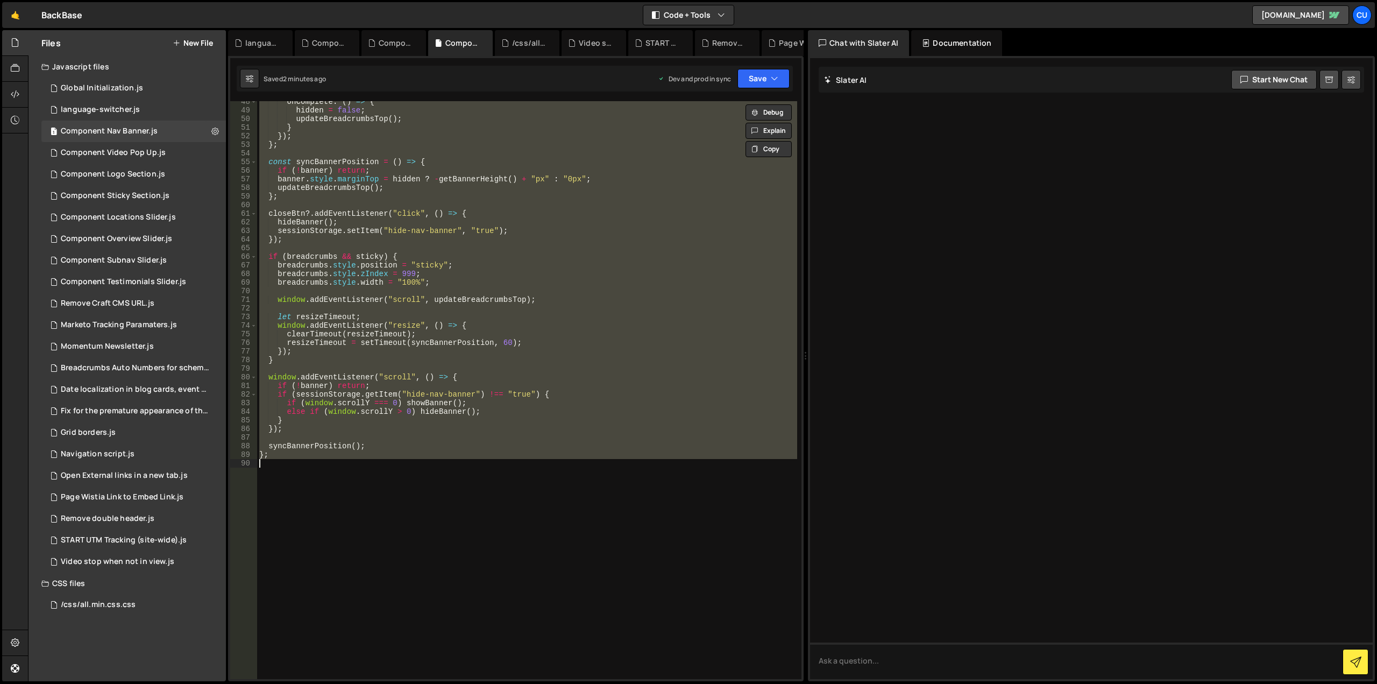
paste textarea
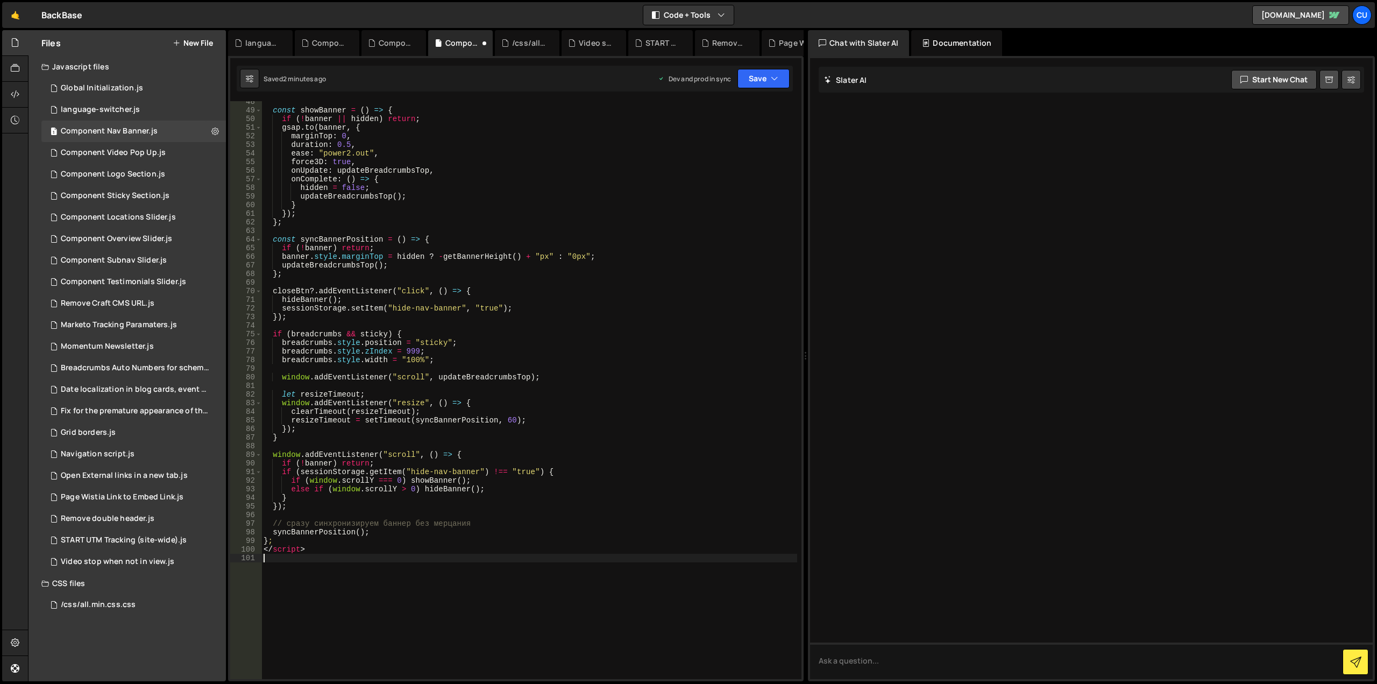
click at [367, 522] on div "const showBanner = ( ) => { if ( ! banner || hidden ) return ; gsap . to ( bann…" at bounding box center [529, 394] width 536 height 595
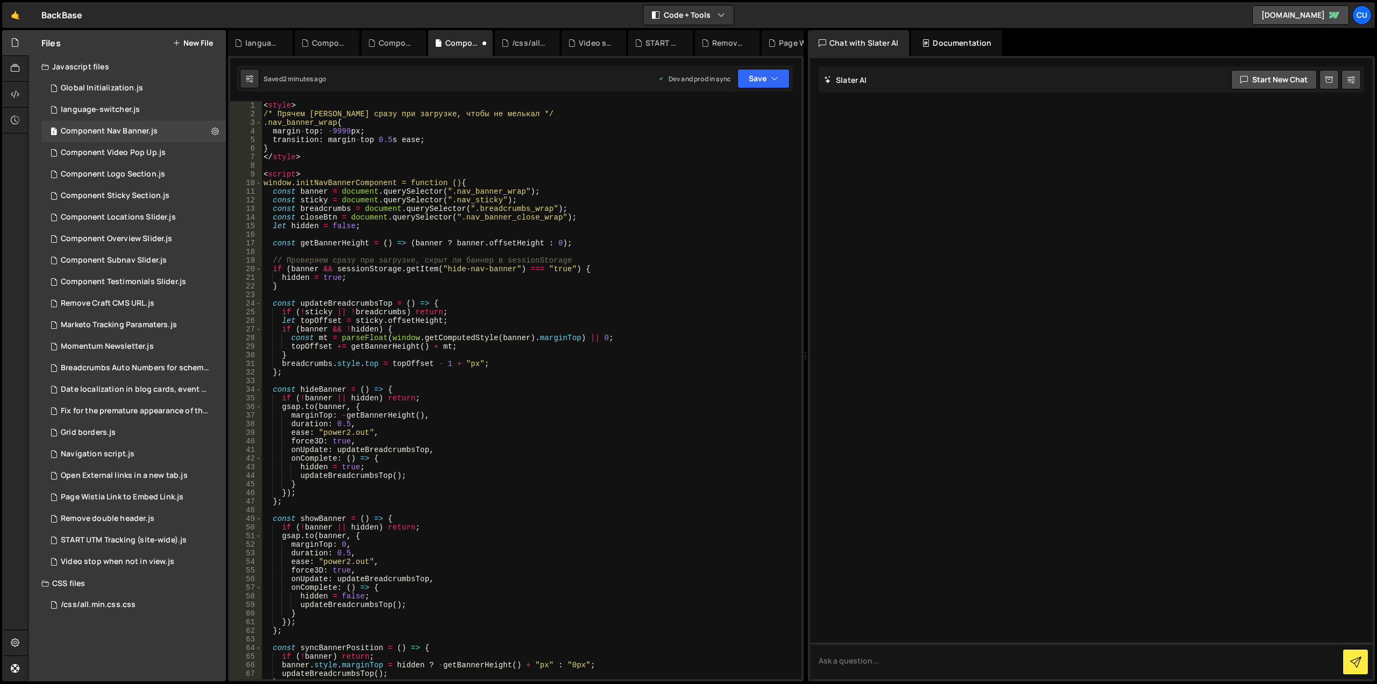
scroll to position [0, 0]
click at [407, 257] on div "< style > /* Прячем [PERSON_NAME] сразу при загрузке, чтобы не мелькал */ .nav_…" at bounding box center [529, 398] width 536 height 595
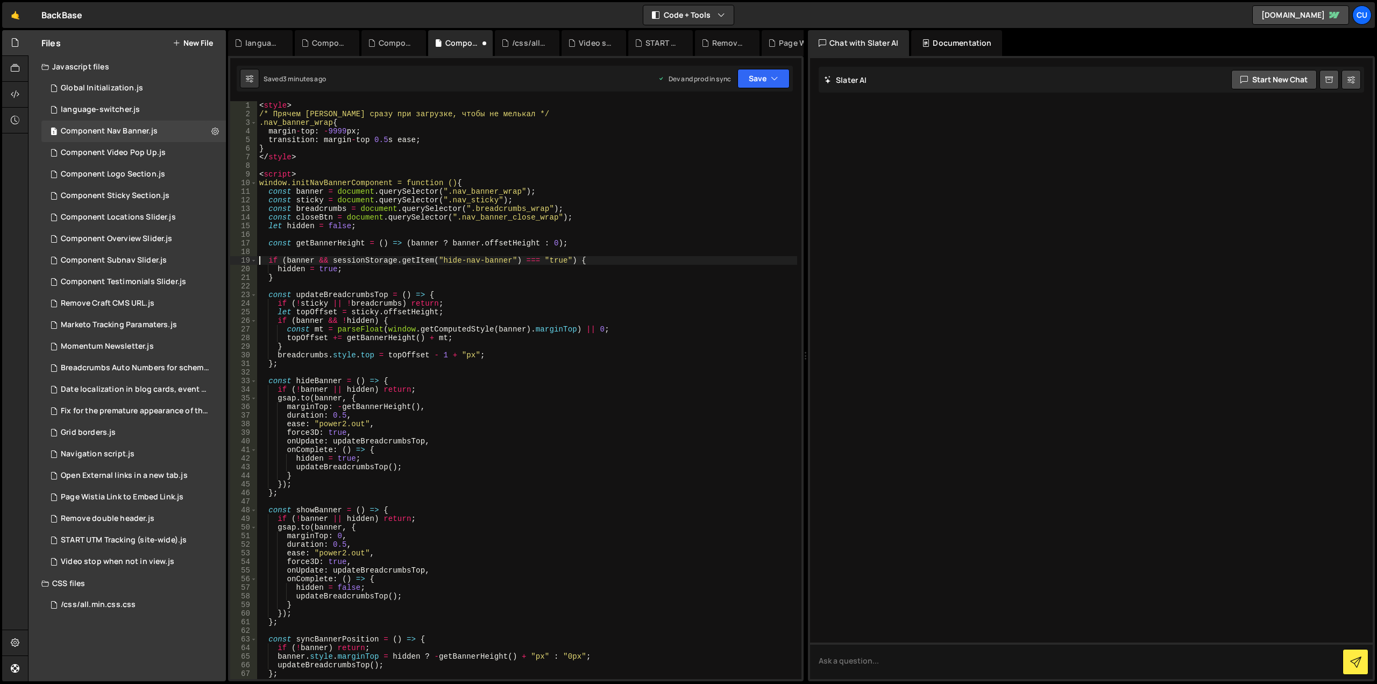
click at [361, 111] on div "< style > /* Прячем [PERSON_NAME] сразу при загрузке, чтобы не мелькал */ .nav_…" at bounding box center [527, 398] width 540 height 595
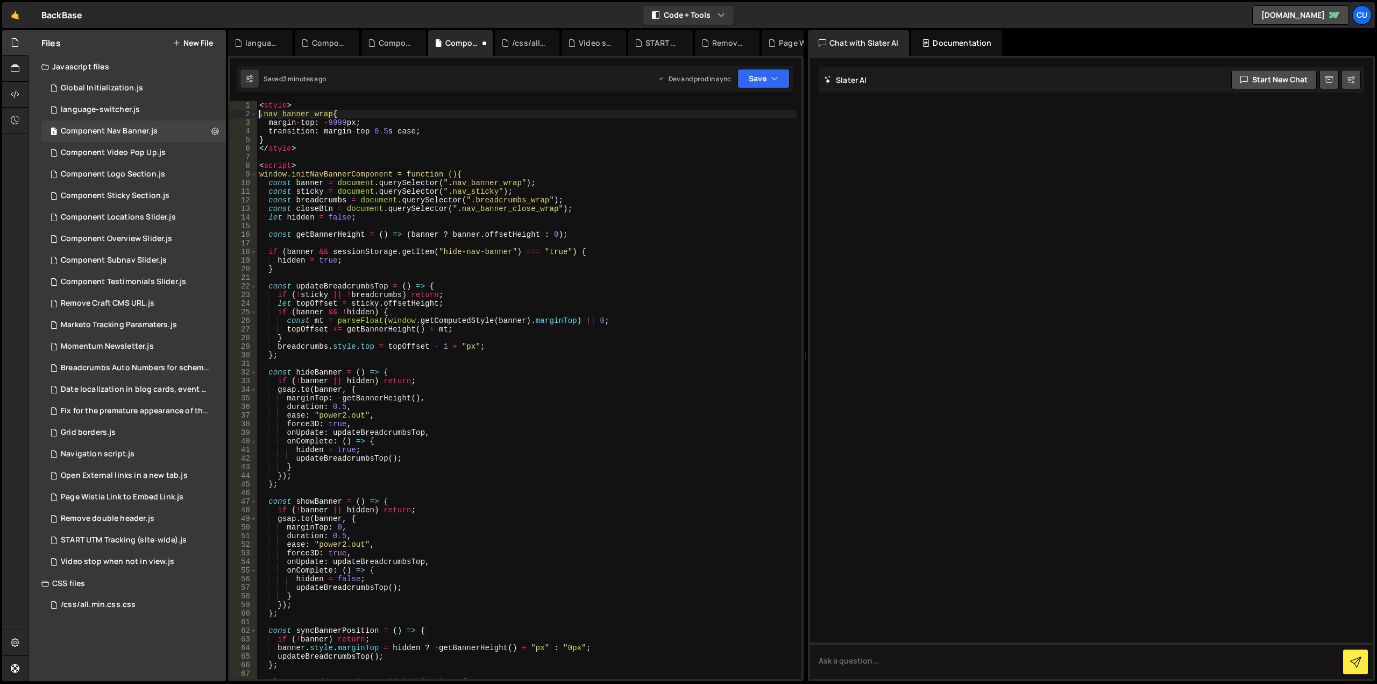
click at [307, 150] on div "< style > .nav_banner_wrap { margin - top : - 9999 px ; transition : margin - t…" at bounding box center [527, 398] width 540 height 595
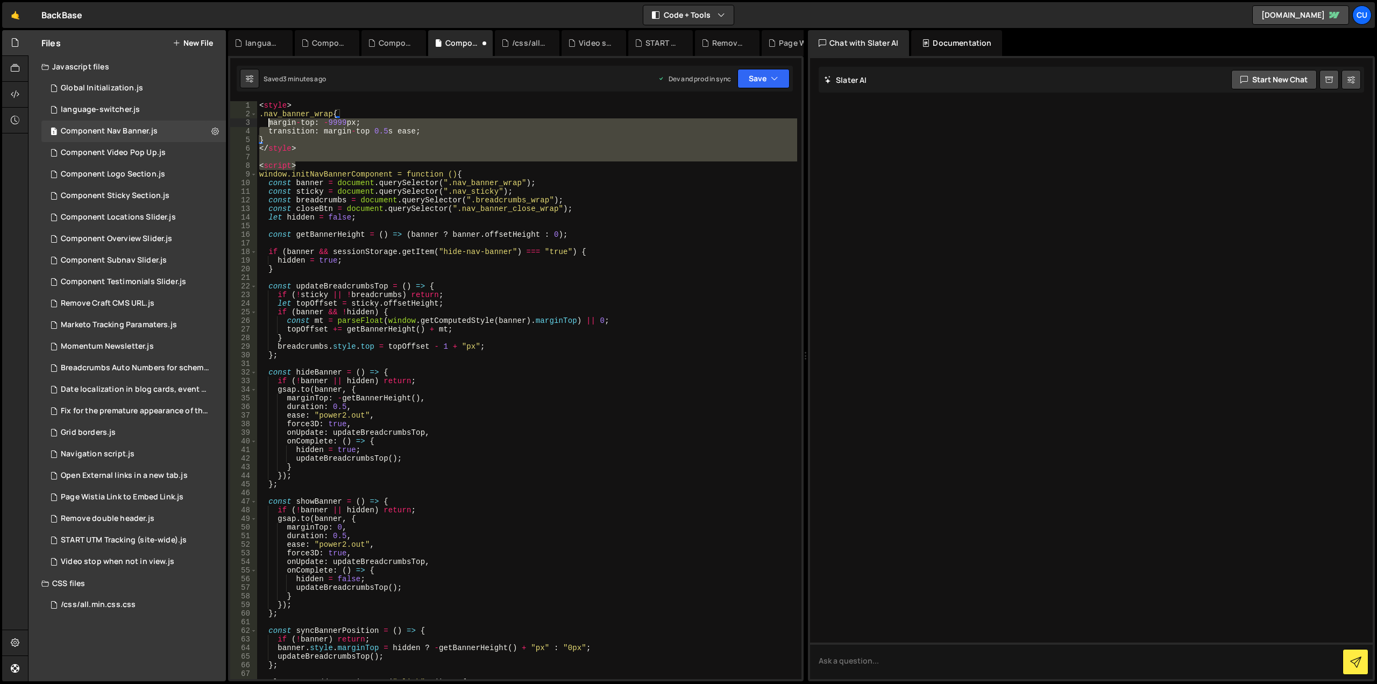
drag, startPoint x: 301, startPoint y: 167, endPoint x: 236, endPoint y: 90, distance: 100.8
click at [237, 90] on div "Debug Explain Copy language-switcher.js Component Locations Slider.js Component…" at bounding box center [516, 355] width 576 height 651
type textarea "<style> .nav_banner_wrap {"
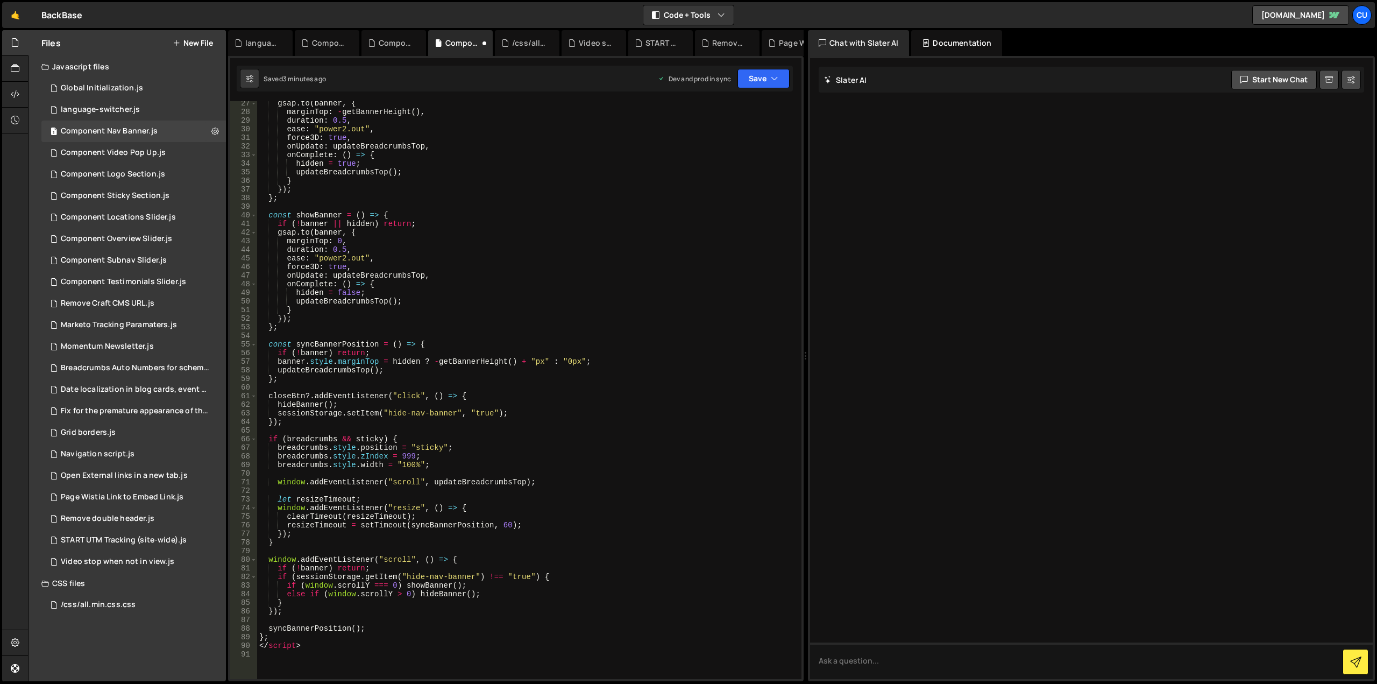
scroll to position [355, 0]
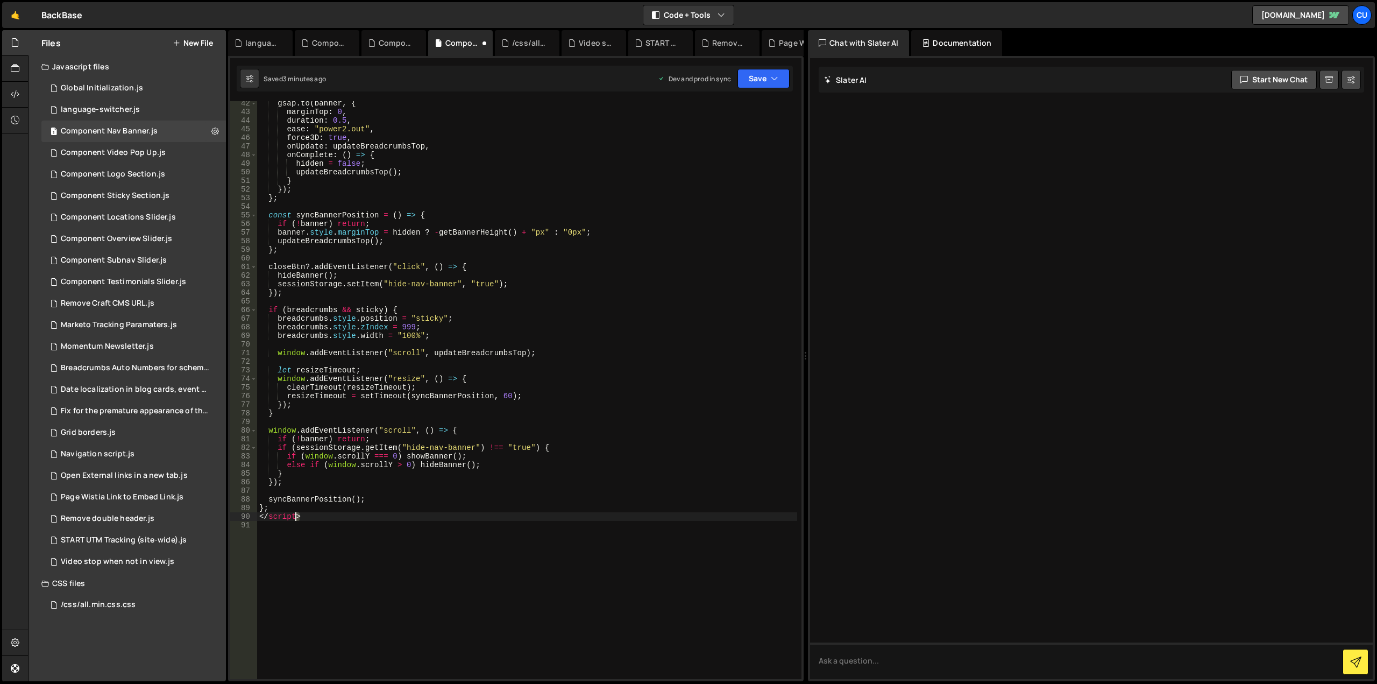
drag, startPoint x: 290, startPoint y: 515, endPoint x: 244, endPoint y: 517, distance: 46.3
click at [244, 517] on div "42 43 44 45 46 47 48 49 50 51 52 53 54 55 56 57 58 59 60 61 62 63 64 65 66 67 6…" at bounding box center [515, 390] width 571 height 578
type textarea "</script>"
type textarea "};"
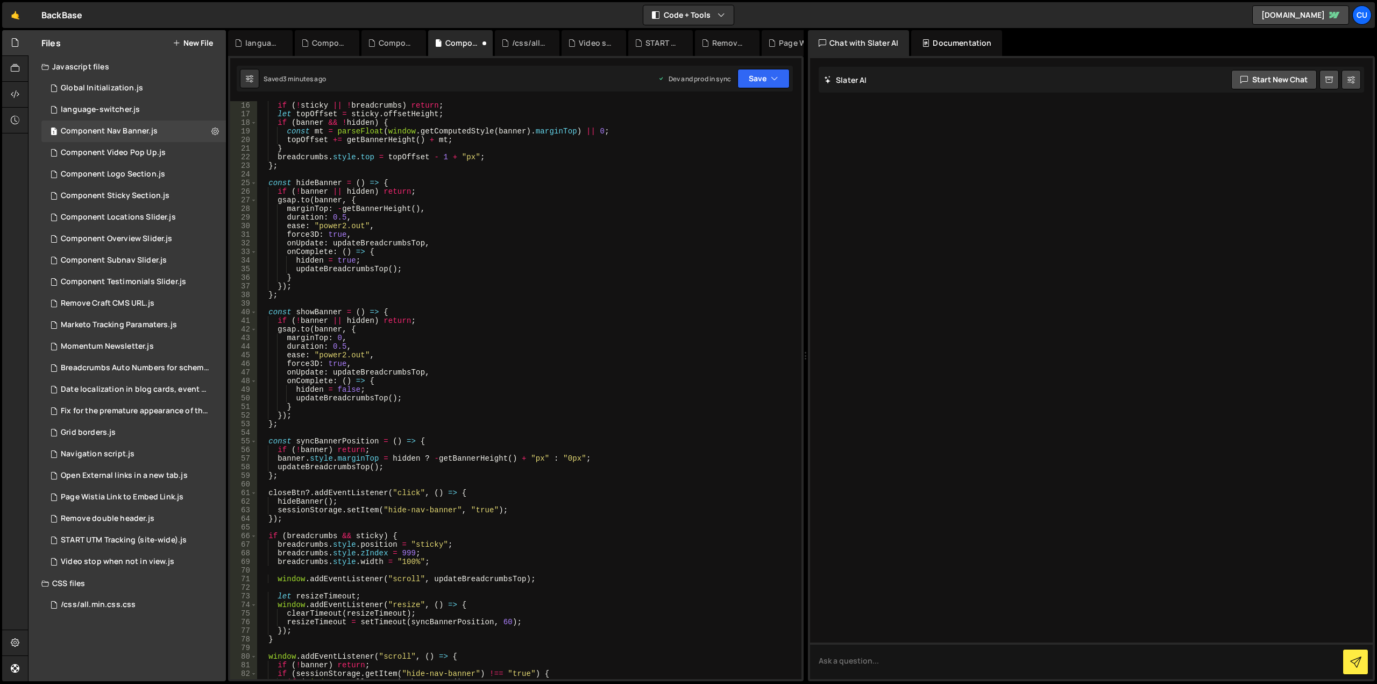
scroll to position [0, 0]
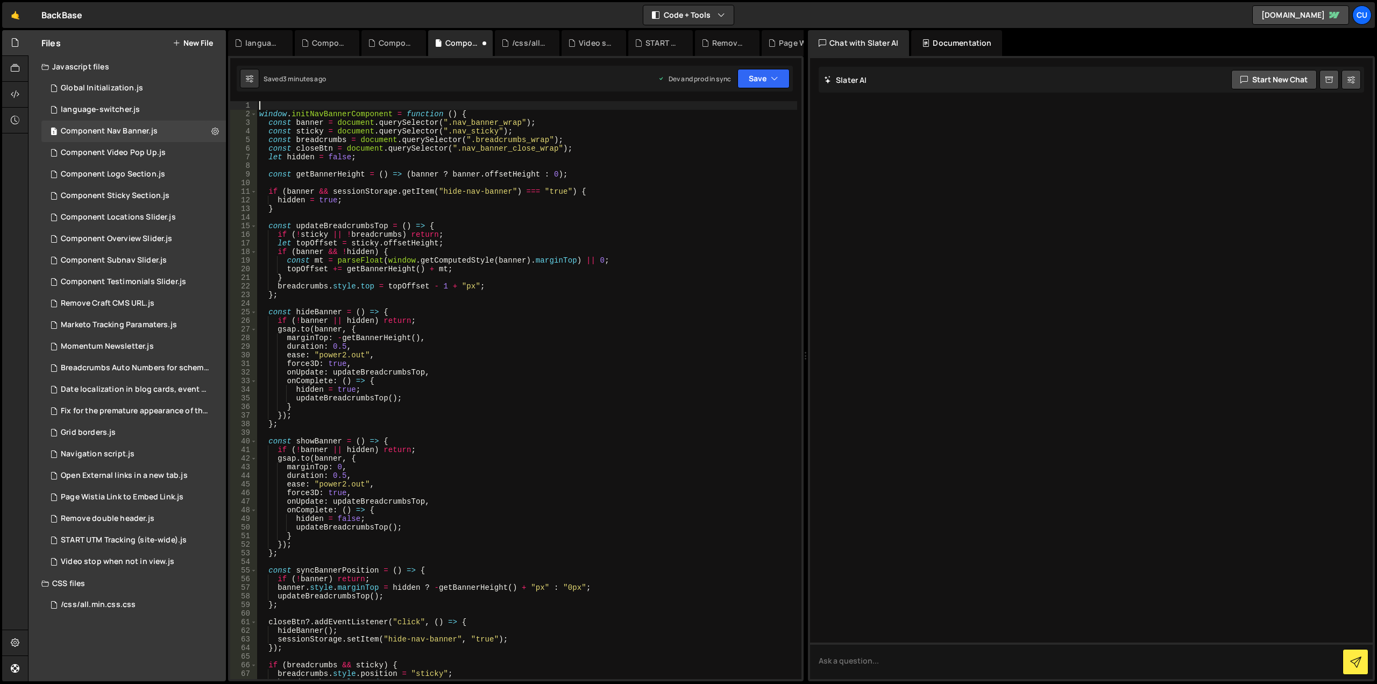
click at [281, 104] on div "window . initNavBannerComponent = function ( ) { const banner = document . quer…" at bounding box center [527, 398] width 540 height 595
type textarea "window.initNavBannerComponent = function () {"
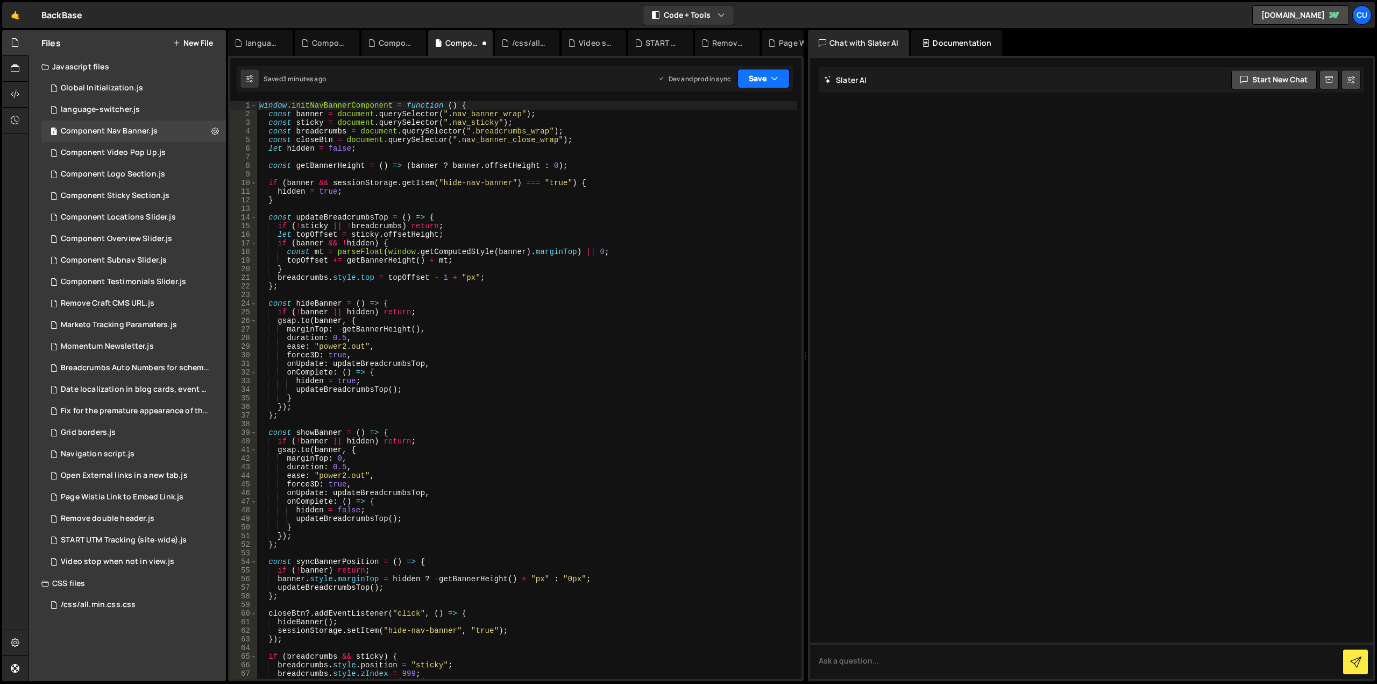
drag, startPoint x: 753, startPoint y: 83, endPoint x: 752, endPoint y: 98, distance: 14.5
click at [752, 83] on button "Save" at bounding box center [764, 78] width 52 height 19
click at [726, 147] on div "3 minutes ago" at bounding box center [711, 151] width 42 height 9
click at [632, 295] on div "window . initNavBannerComponent = function ( ) { const banner = document . quer…" at bounding box center [527, 398] width 540 height 595
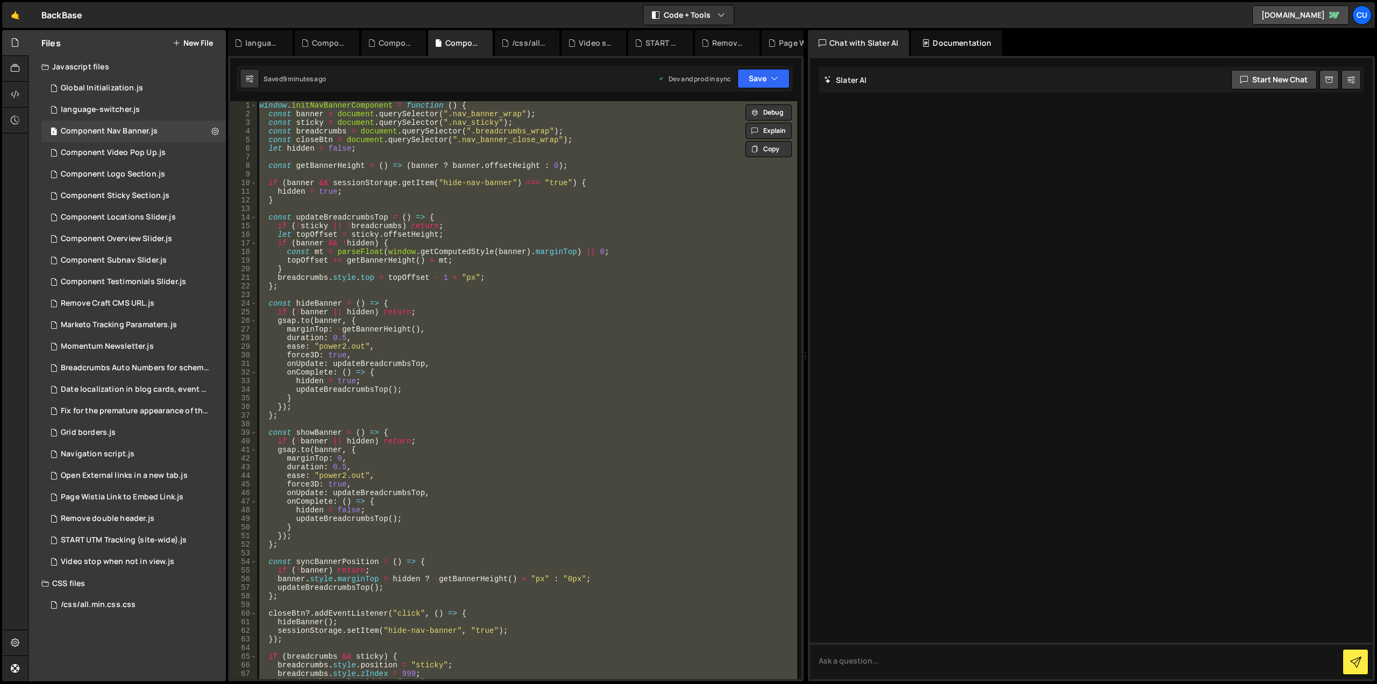
paste textarea "</script>"
type textarea "</script>"
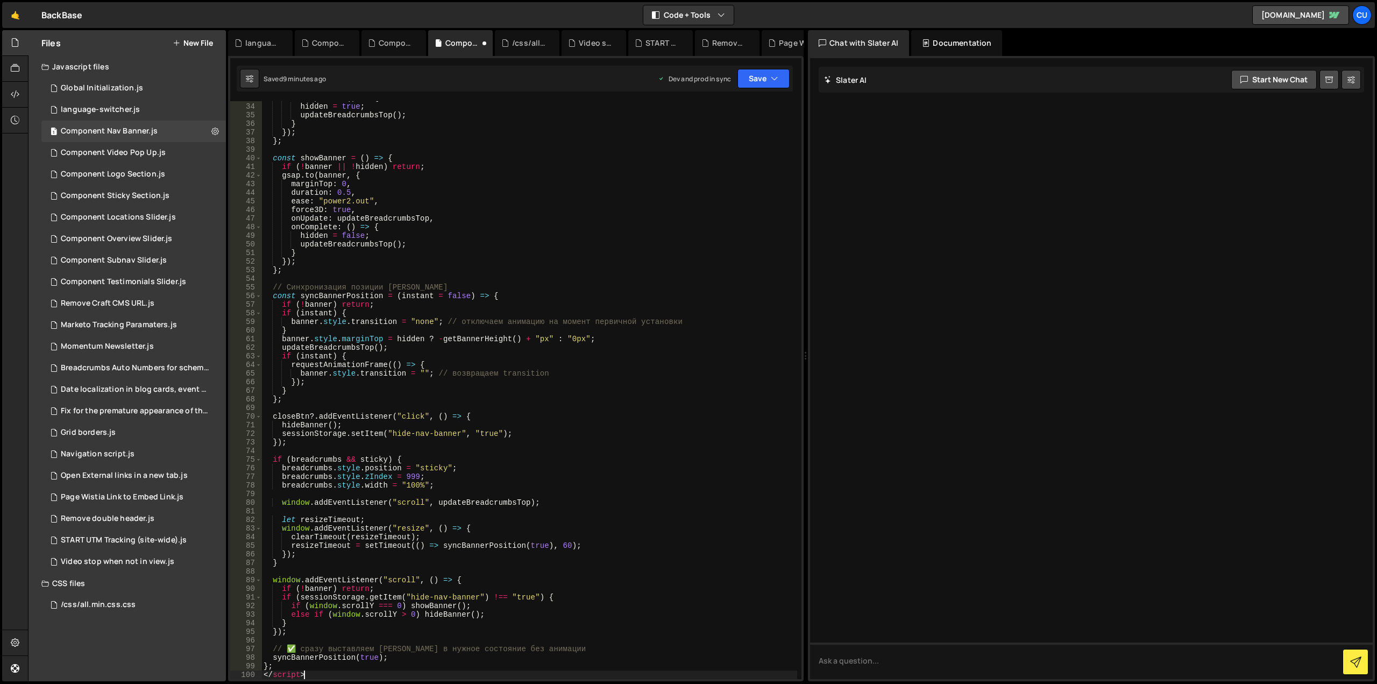
scroll to position [444, 0]
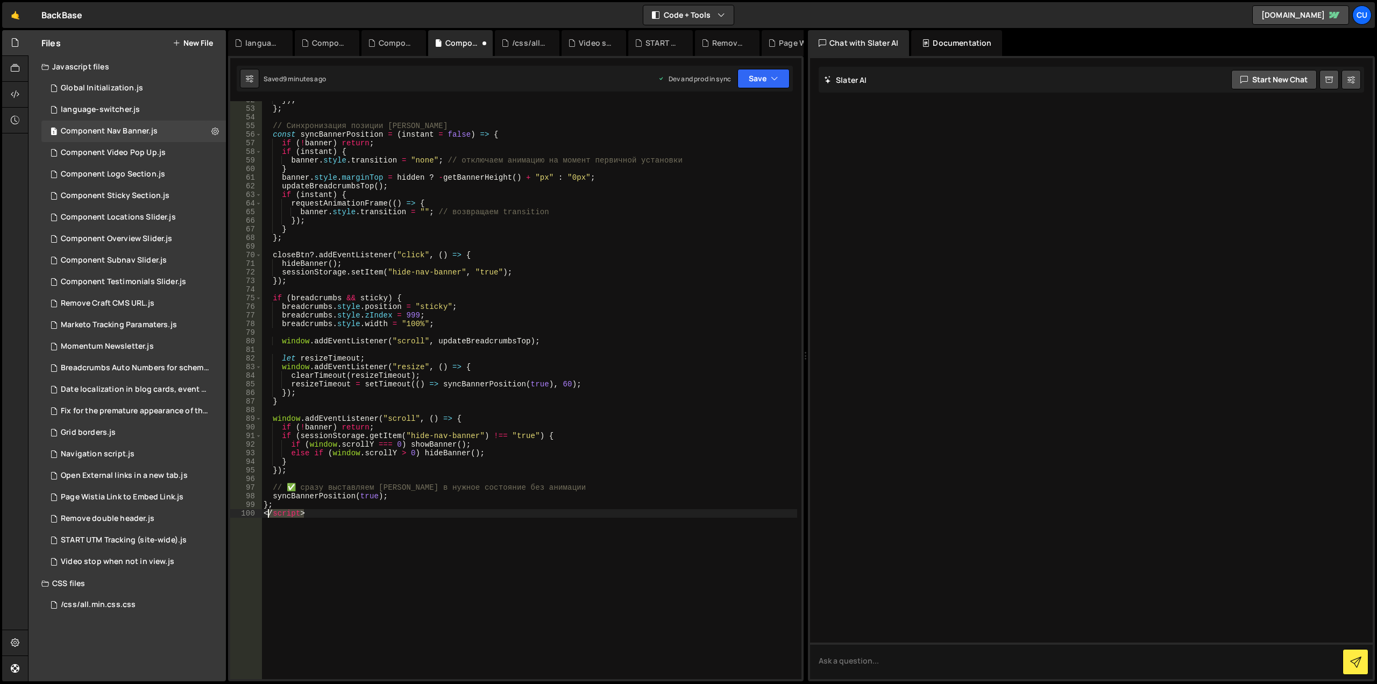
drag, startPoint x: 316, startPoint y: 514, endPoint x: 254, endPoint y: 515, distance: 61.3
click at [254, 515] on div "</script> 52 53 54 55 56 57 58 59 60 61 62 63 64 65 66 67 68 69 70 71 72 73 74 …" at bounding box center [515, 390] width 571 height 578
click at [351, 491] on div "}) ; } ; // Синхронизация позиции баннера const syncBannerPosition = ( instant …" at bounding box center [527, 393] width 540 height 595
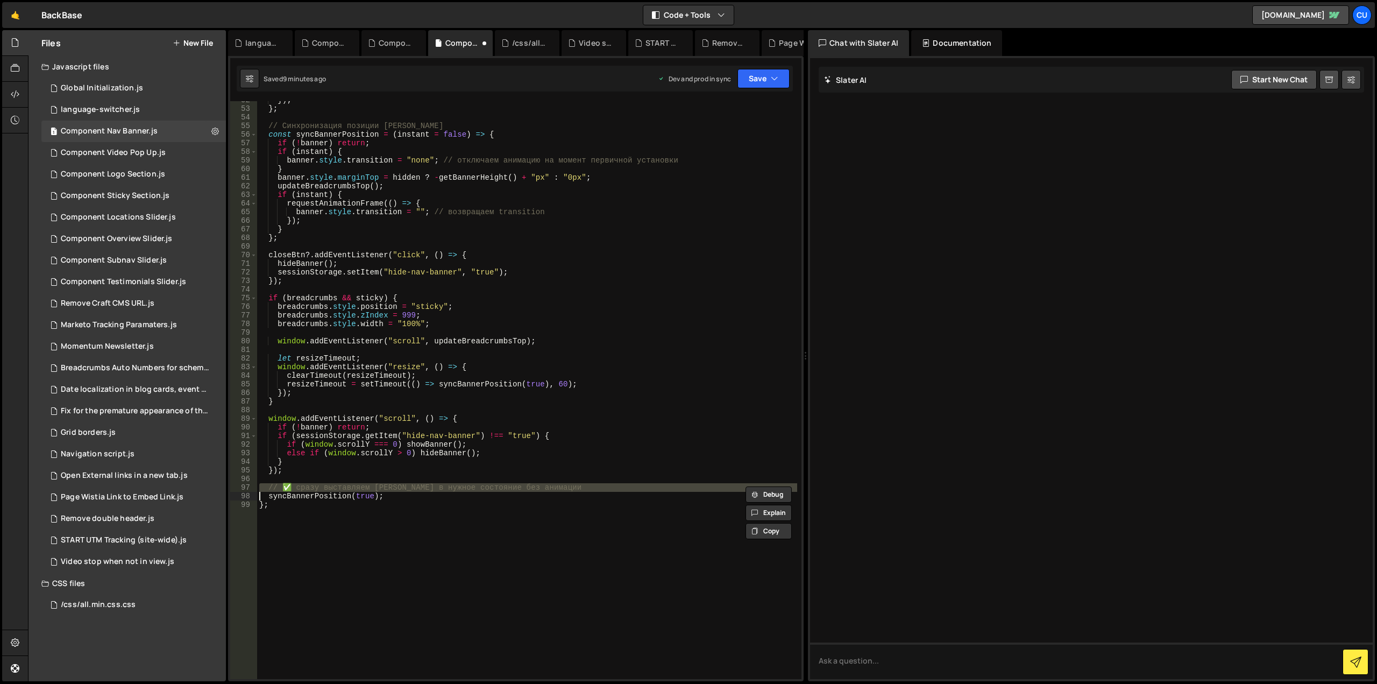
click at [351, 491] on div "}) ; } ; // Синхронизация позиции баннера const syncBannerPosition = ( instant …" at bounding box center [527, 393] width 540 height 595
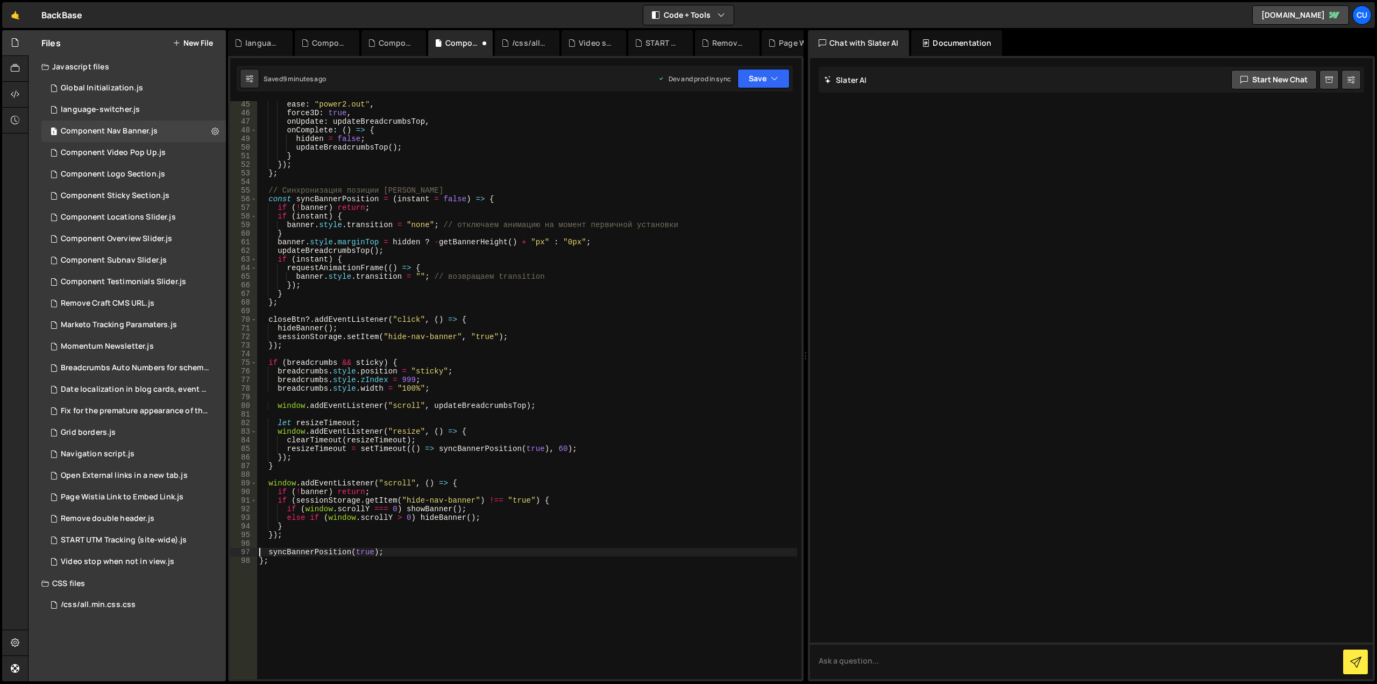
scroll to position [315, 0]
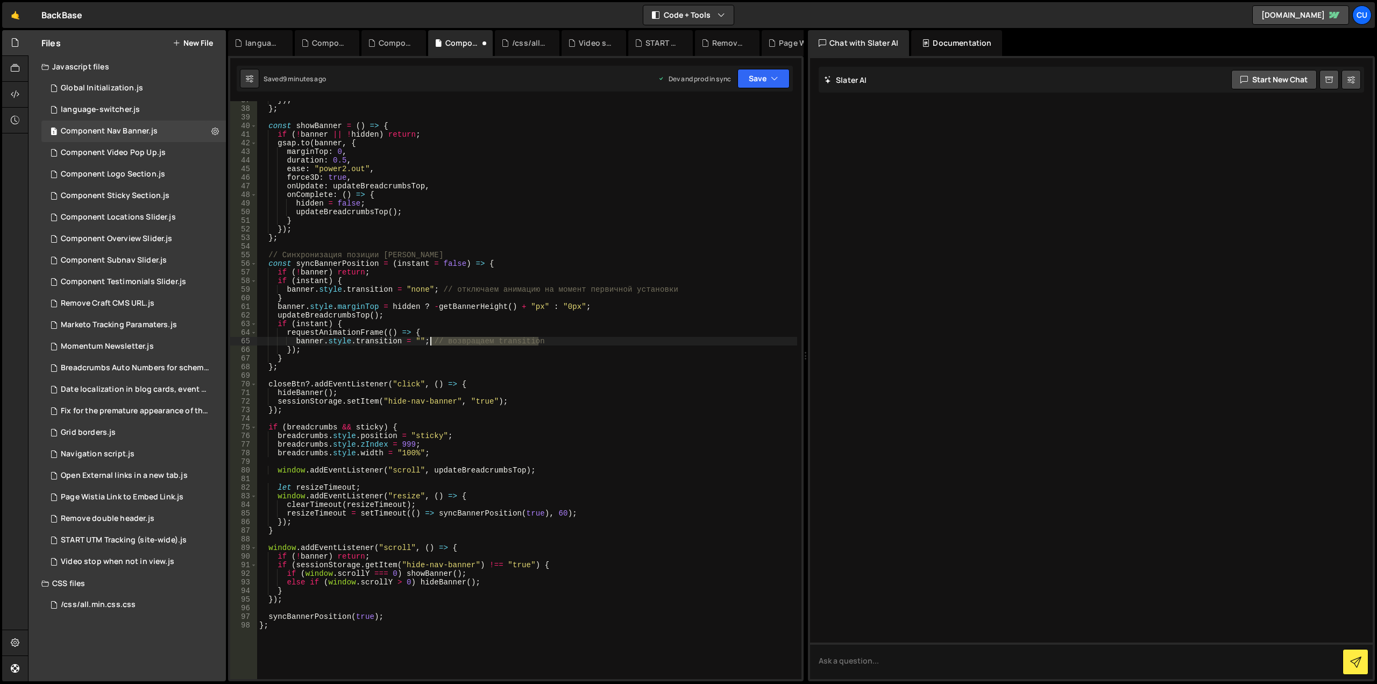
drag, startPoint x: 545, startPoint y: 340, endPoint x: 427, endPoint y: 342, distance: 118.4
click at [427, 342] on div "}) ; } ; const showBanner = ( ) => { if ( ! banner || ! hidden ) return ; gsap …" at bounding box center [527, 393] width 540 height 595
drag, startPoint x: 674, startPoint y: 289, endPoint x: 438, endPoint y: 292, distance: 236.2
click at [438, 292] on div "}) ; } ; const showBanner = ( ) => { if ( ! banner || ! hidden ) return ; gsap …" at bounding box center [527, 393] width 540 height 595
click at [388, 256] on div "}) ; } ; const showBanner = ( ) => { if ( ! banner || ! hidden ) return ; gsap …" at bounding box center [527, 393] width 540 height 595
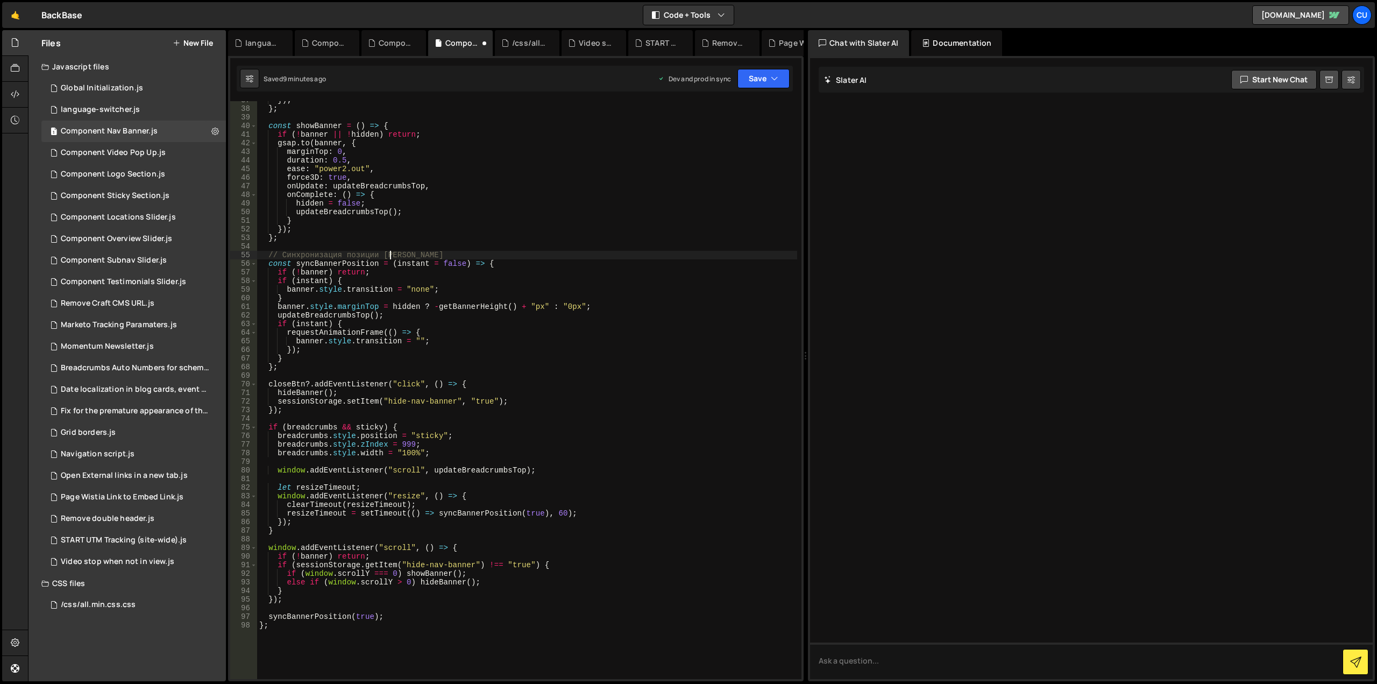
click at [388, 256] on div "}) ; } ; const showBanner = ( ) => { if ( ! banner || ! hidden ) return ; gsap …" at bounding box center [527, 393] width 540 height 595
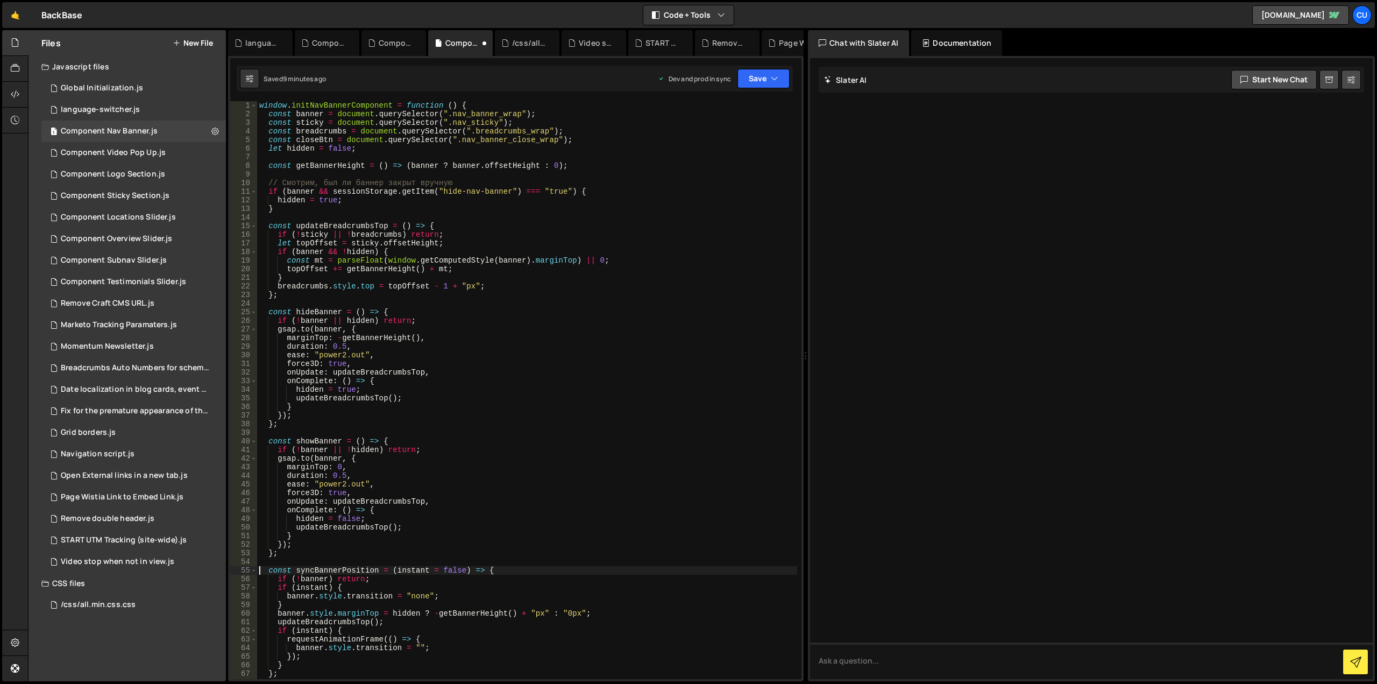
scroll to position [0, 0]
click at [392, 182] on div "window . initNavBannerComponent = function ( ) { const banner = document . quer…" at bounding box center [527, 398] width 540 height 595
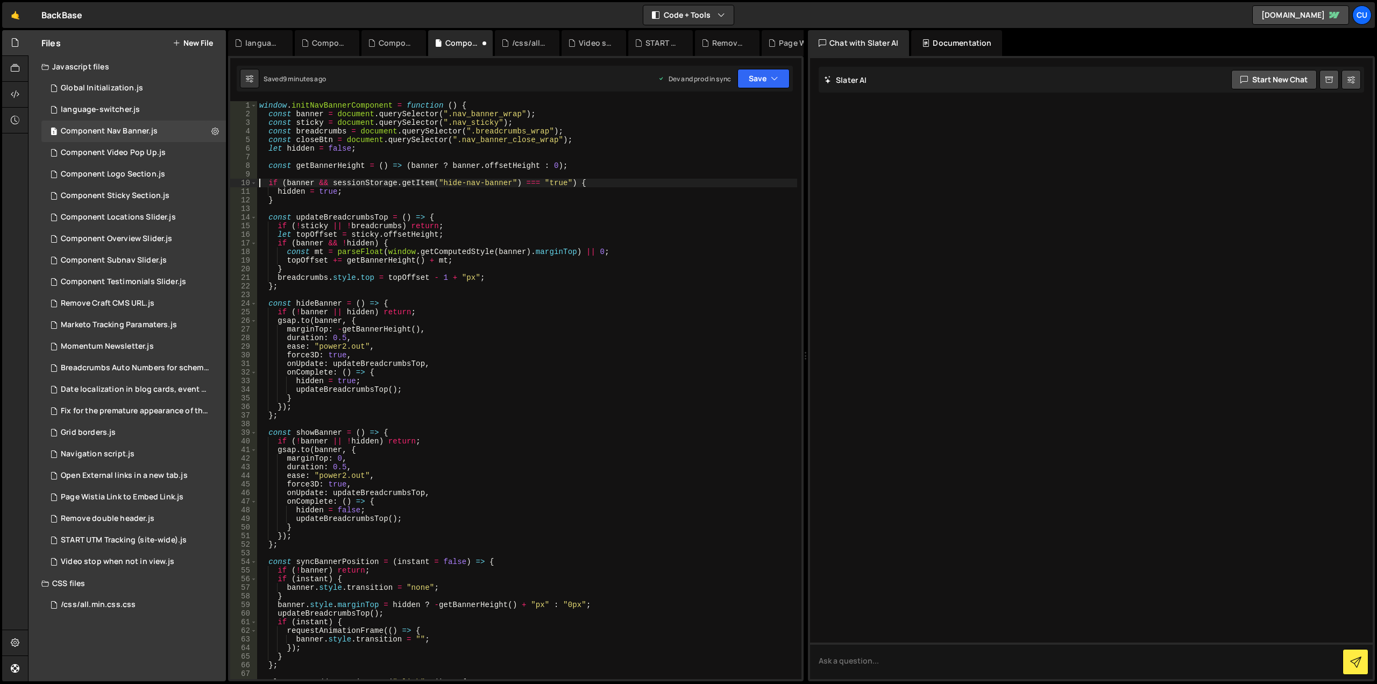
scroll to position [129, 0]
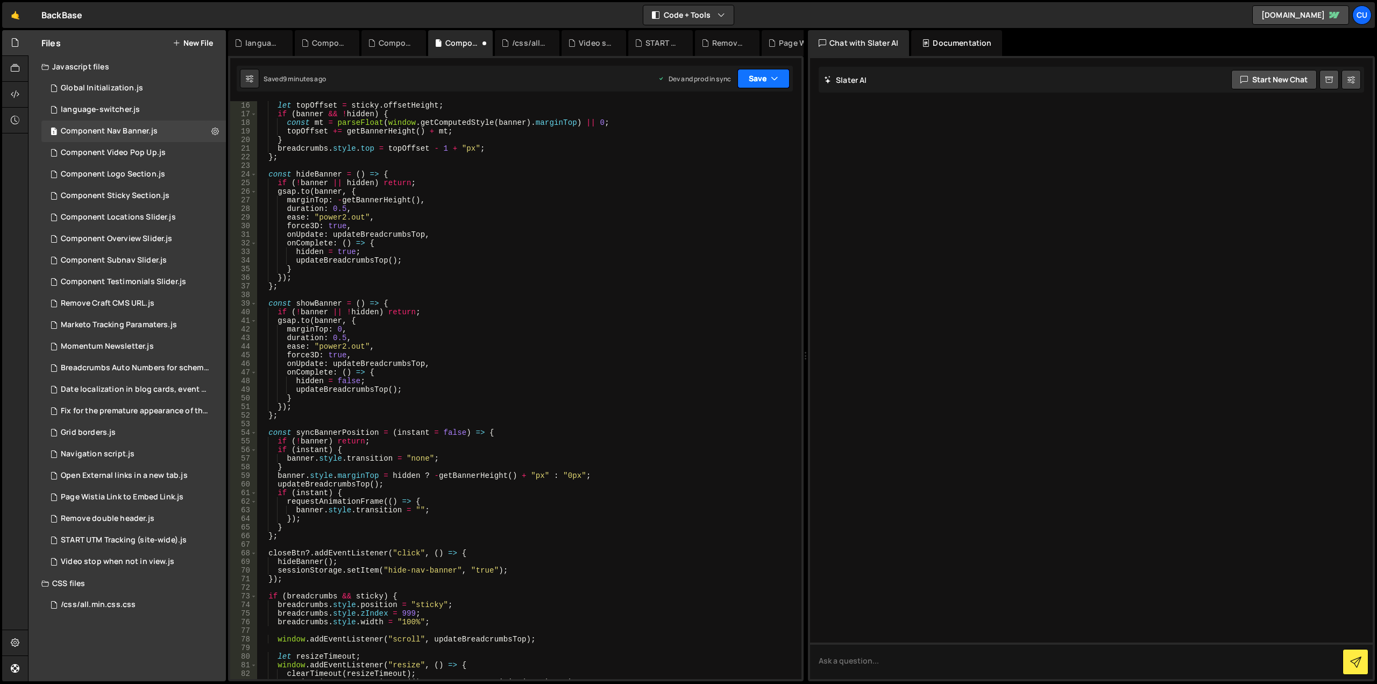
click at [758, 81] on button "Save" at bounding box center [764, 78] width 52 height 19
click at [744, 144] on div "Save to Production S" at bounding box center [727, 139] width 112 height 11
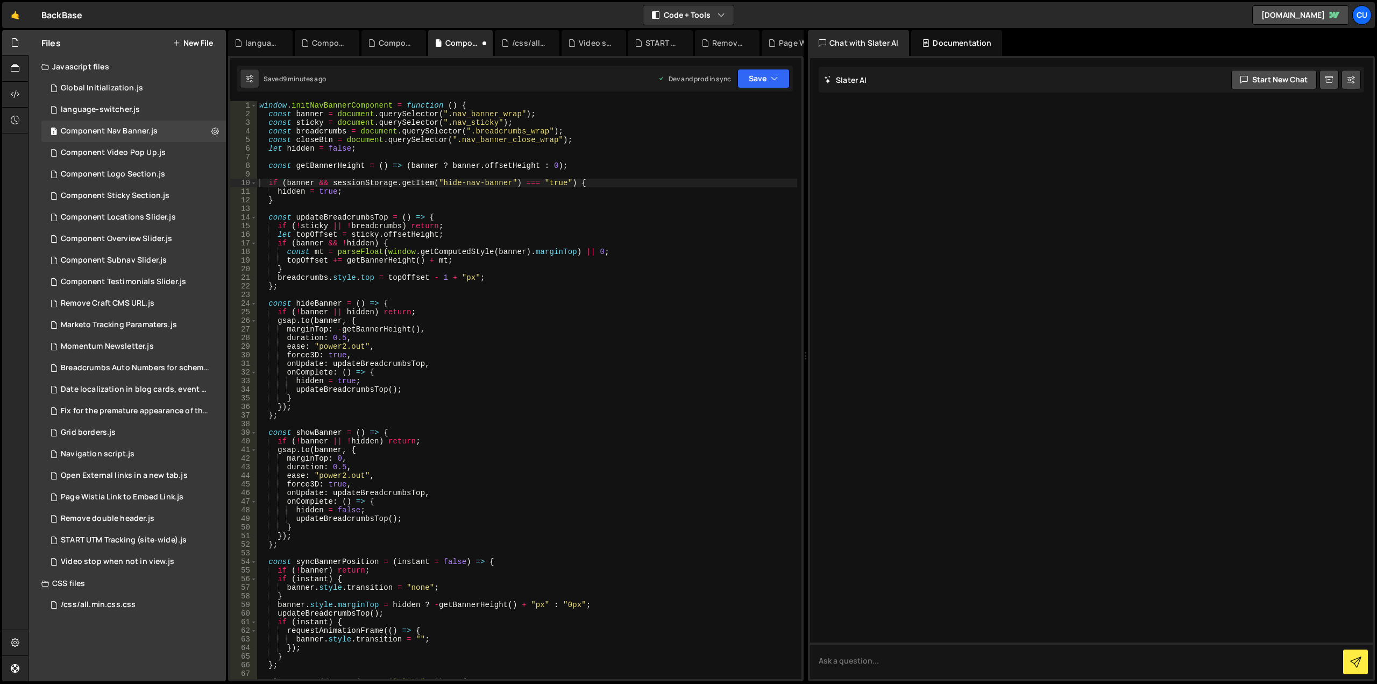
scroll to position [0, 0]
click at [609, 303] on div "window . initNavBannerComponent = function ( ) { const banner = document . quer…" at bounding box center [527, 398] width 540 height 595
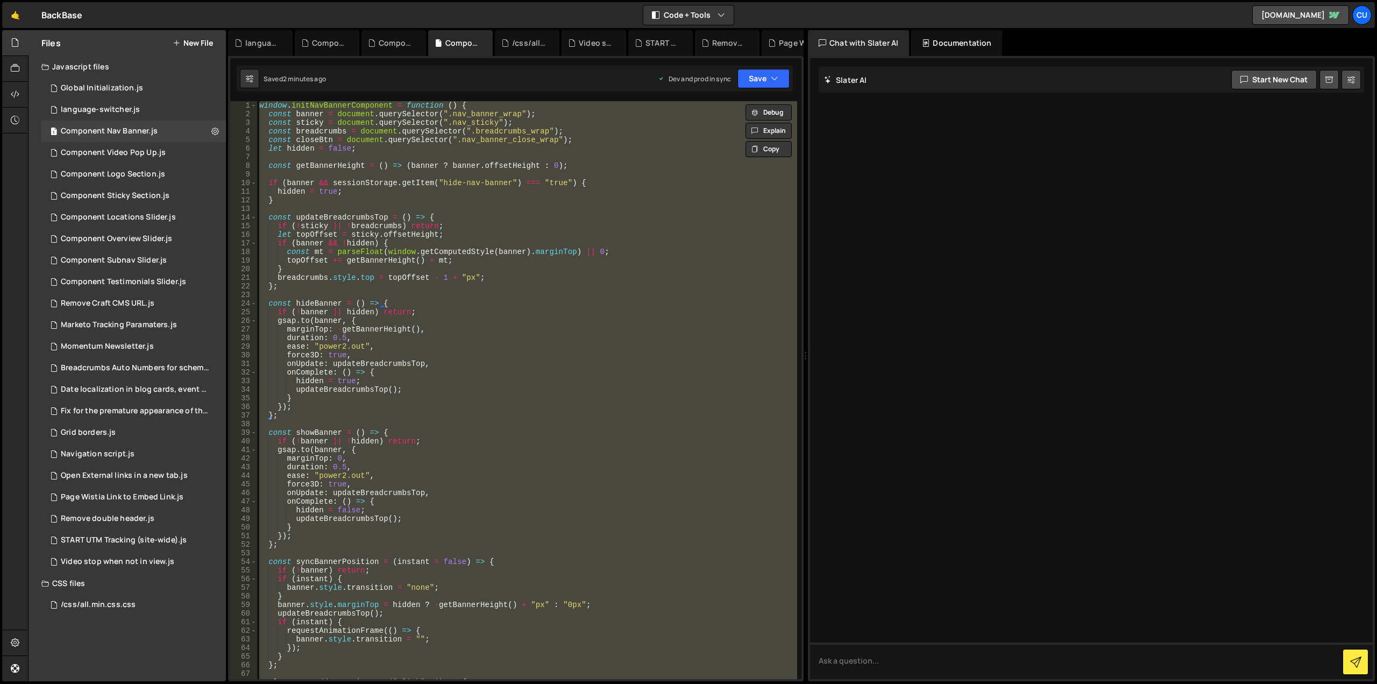
paste textarea
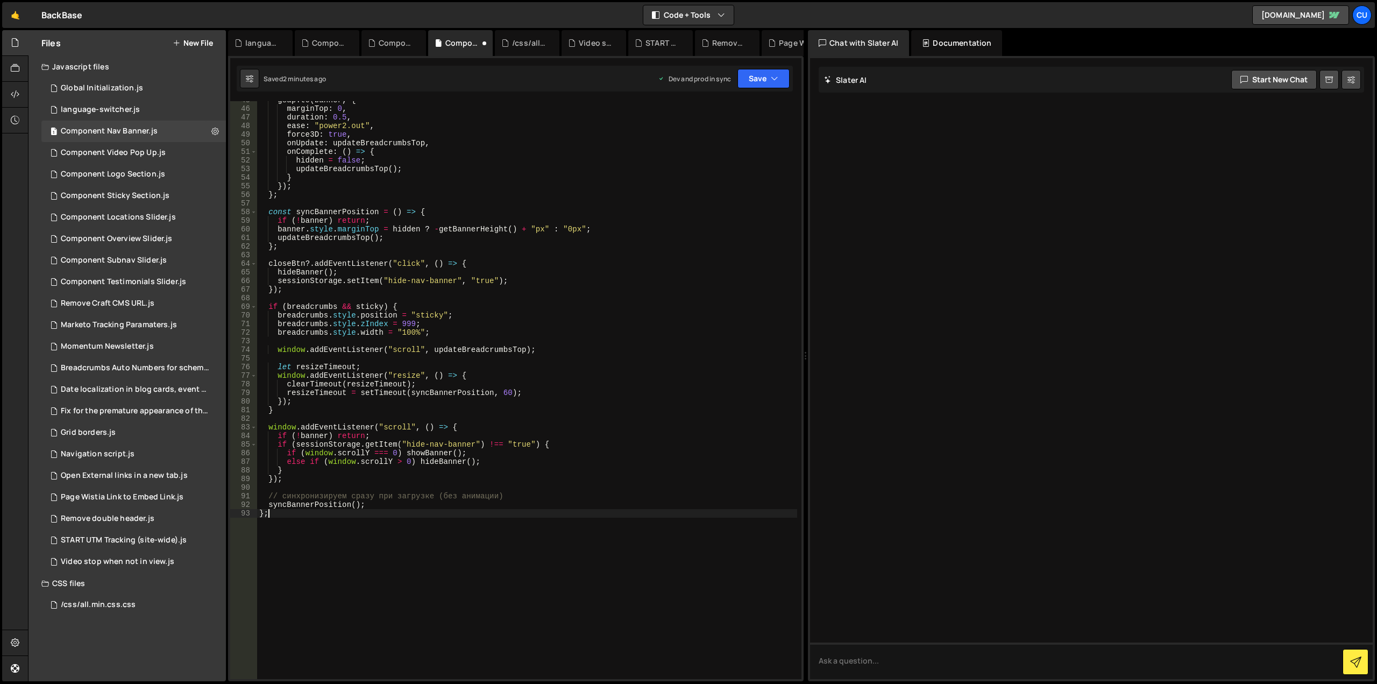
scroll to position [384, 0]
click at [377, 497] on div "gsap . to ( banner , { marginTop : 0 , duration : 0.5 , ease : "power2.out" , f…" at bounding box center [527, 393] width 540 height 595
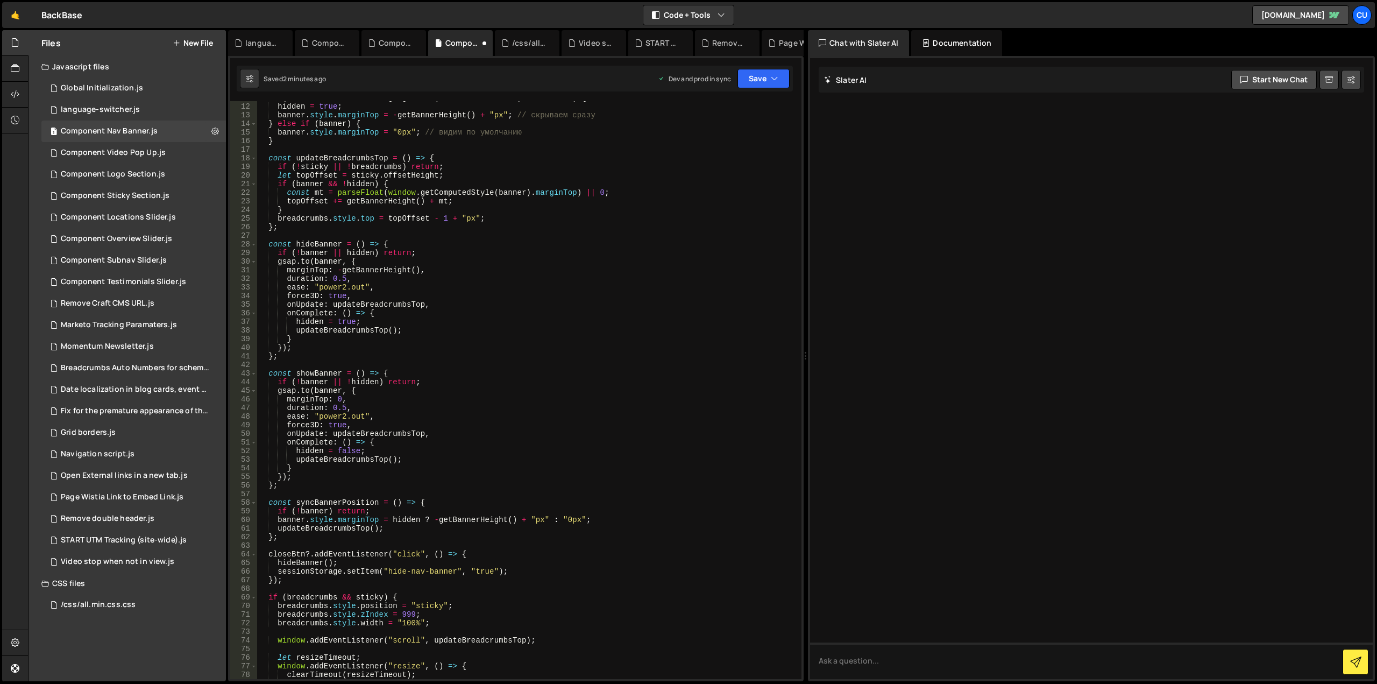
scroll to position [0, 0]
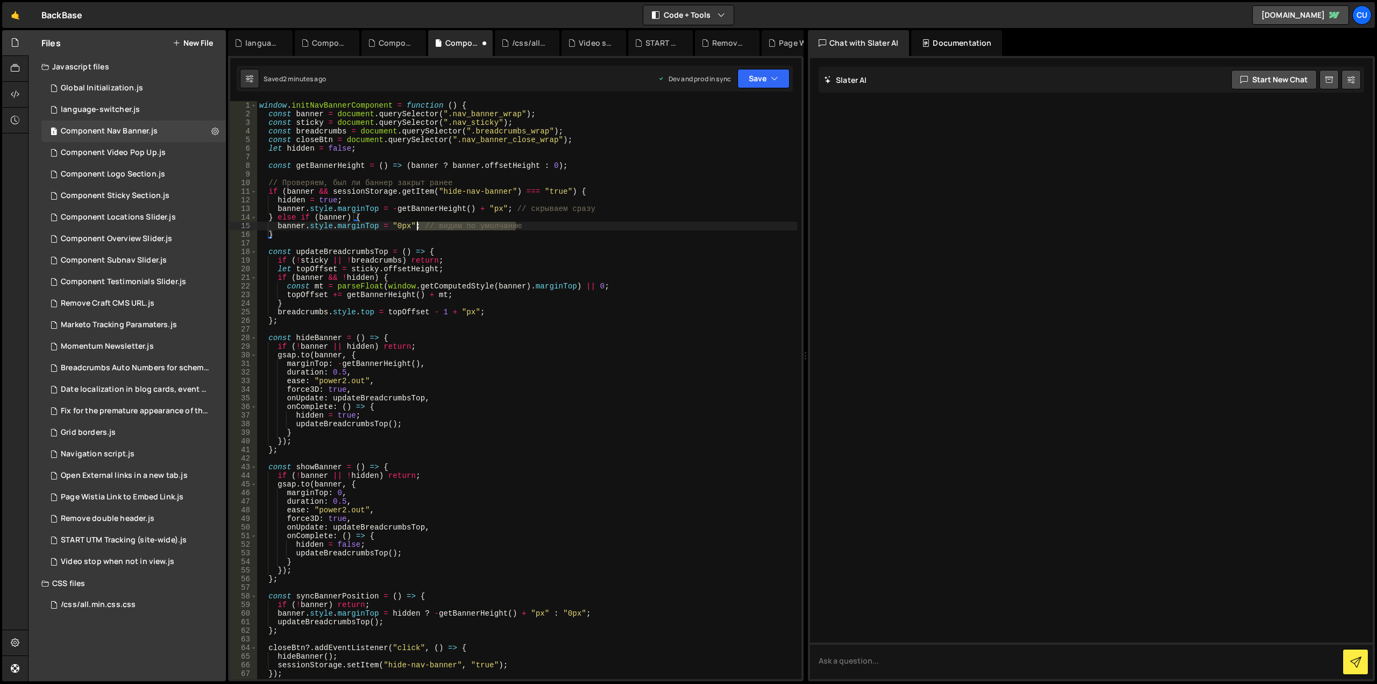
drag, startPoint x: 535, startPoint y: 225, endPoint x: 484, endPoint y: 236, distance: 52.2
click at [419, 228] on div "window . initNavBannerComponent = function ( ) { const banner = document . quer…" at bounding box center [527, 398] width 540 height 595
drag, startPoint x: 589, startPoint y: 211, endPoint x: 519, endPoint y: 210, distance: 70.0
click at [510, 210] on div "window . initNavBannerComponent = function ( ) { const banner = document . quer…" at bounding box center [527, 398] width 540 height 595
click at [413, 183] on div "window . initNavBannerComponent = function ( ) { const banner = document . quer…" at bounding box center [527, 398] width 540 height 595
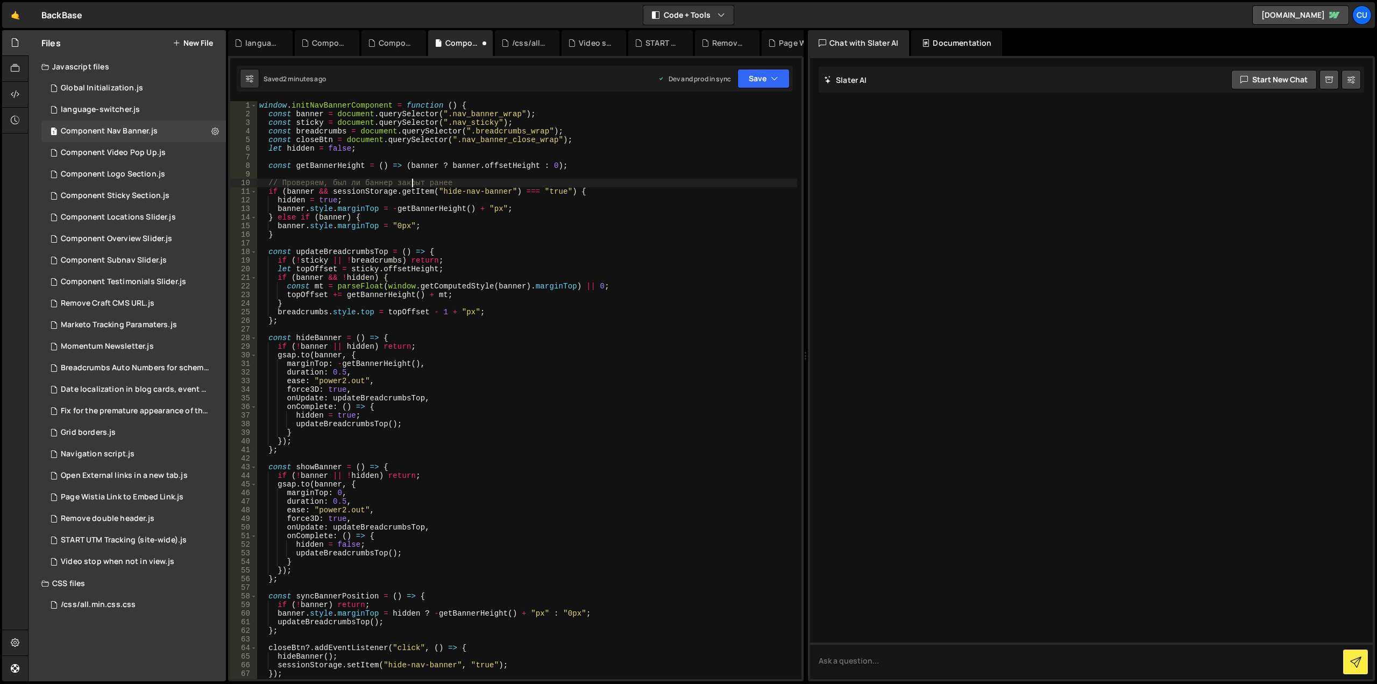
click at [413, 183] on div "window . initNavBannerComponent = function ( ) { const banner = document . quer…" at bounding box center [527, 398] width 540 height 595
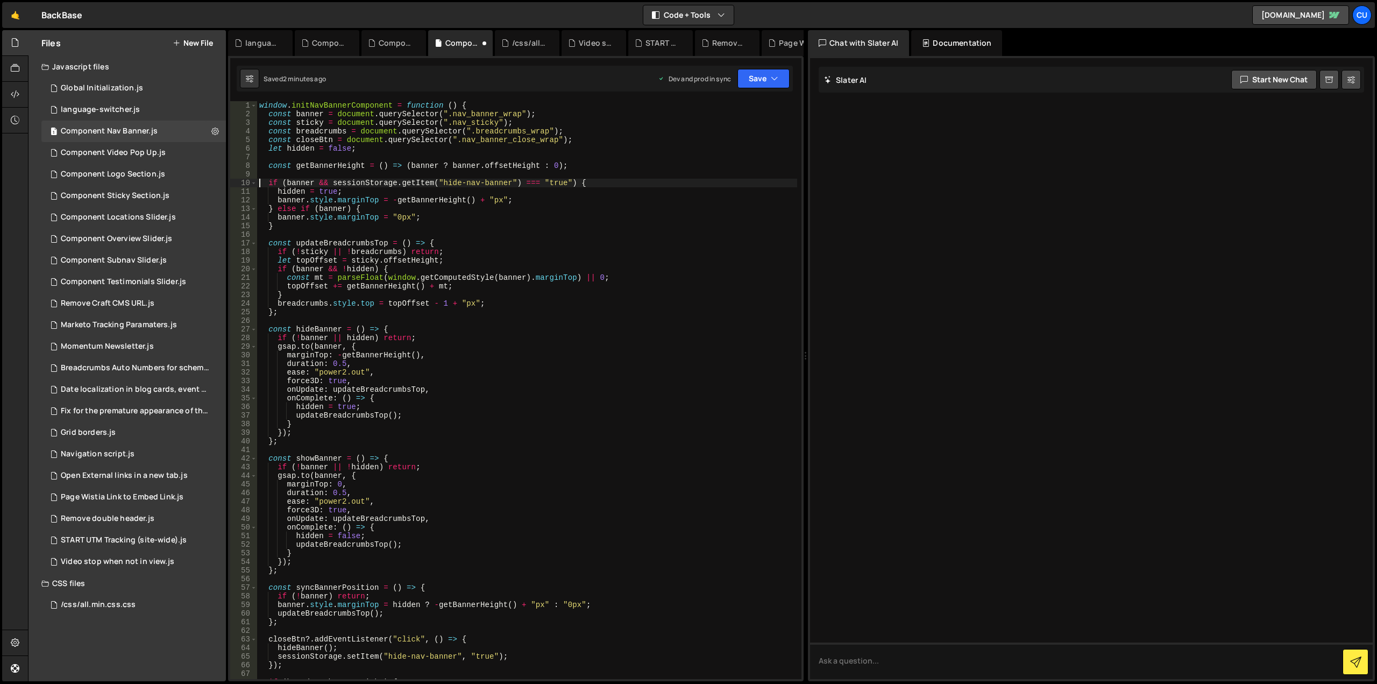
type textarea "if (banner && sessionStorage.getItem("hide-nav-banner") === "true") {"
click at [764, 77] on button "Save" at bounding box center [764, 78] width 52 height 19
click at [718, 151] on div "2 minutes ago" at bounding box center [711, 151] width 42 height 9
click at [774, 83] on icon "button" at bounding box center [775, 78] width 8 height 11
click at [727, 142] on div "Save to Production S" at bounding box center [727, 139] width 112 height 11
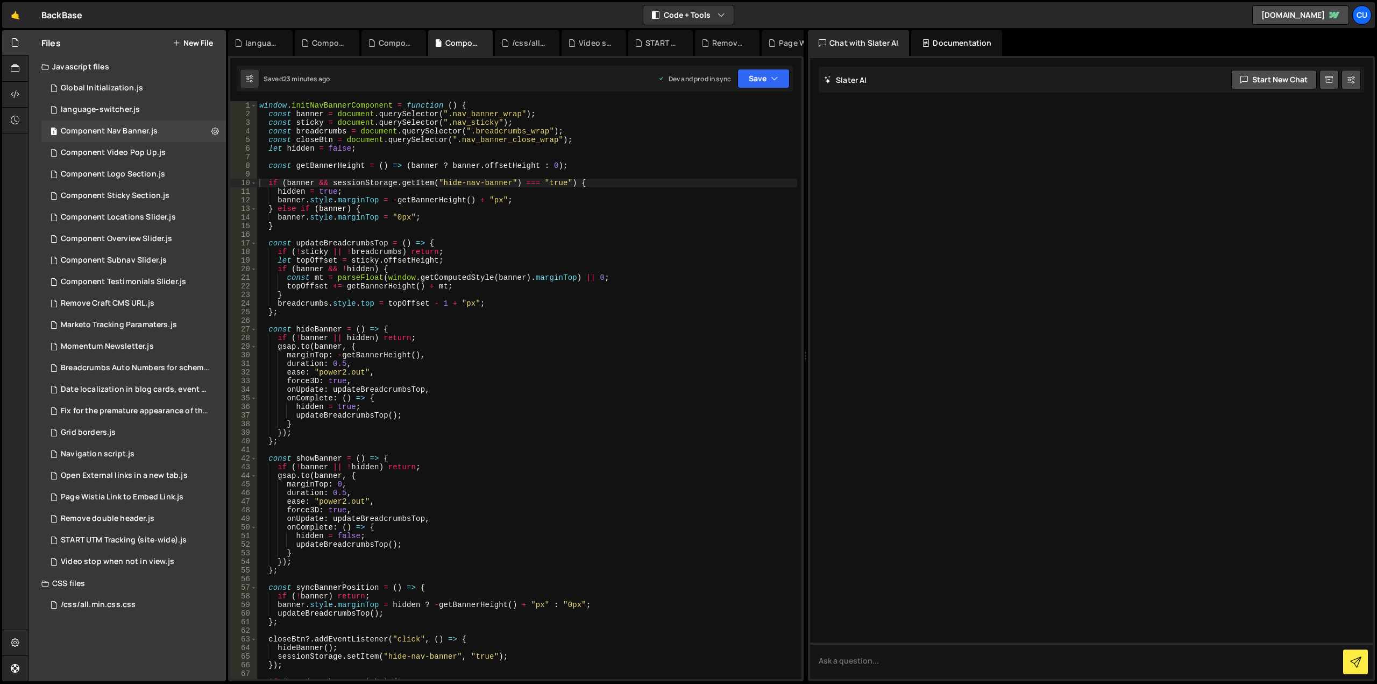
click at [707, 153] on div "window . initNavBannerComponent = function ( ) { const banner = document . quer…" at bounding box center [527, 398] width 540 height 595
type textarea "};"
